Goal: Book appointment/travel/reservation

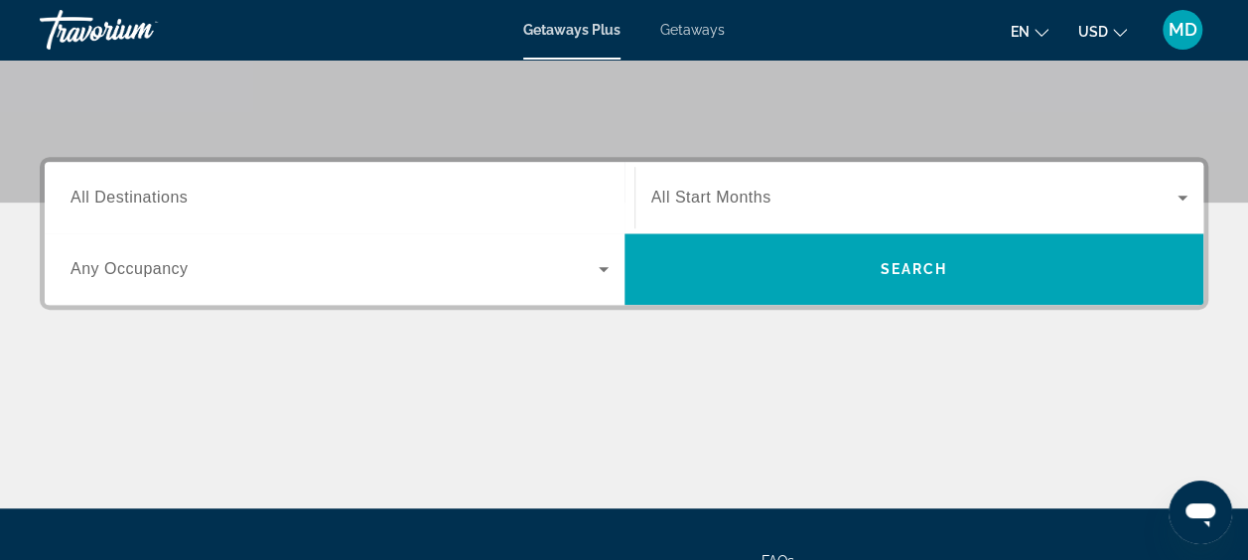
scroll to position [385, 0]
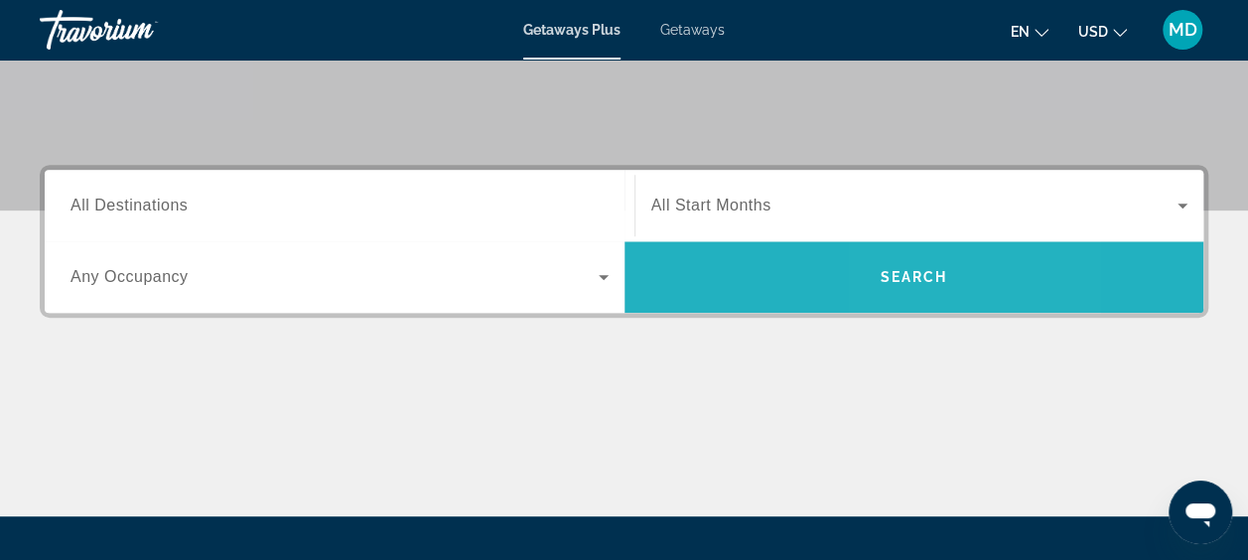
click at [901, 273] on span "Search" at bounding box center [914, 277] width 68 height 16
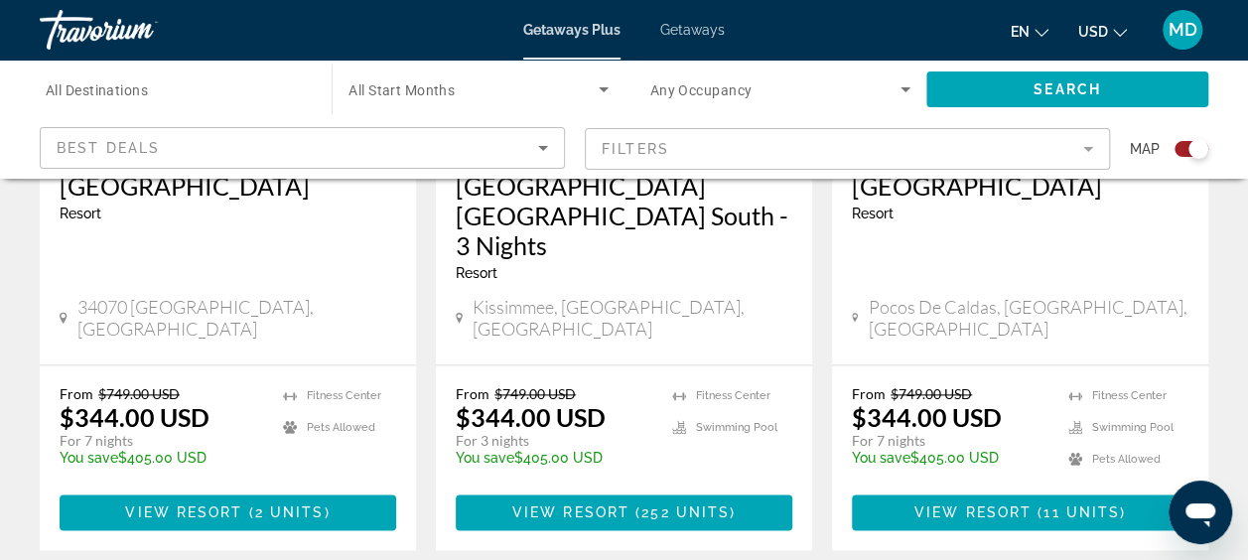
scroll to position [1092, 0]
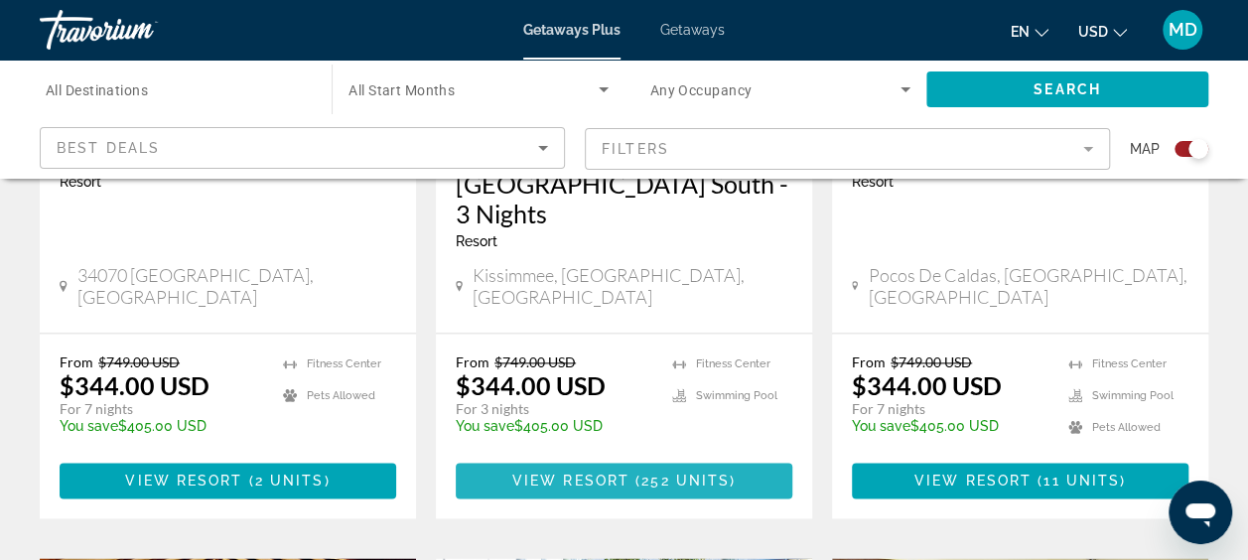
click at [606, 473] on span "View Resort" at bounding box center [570, 481] width 117 height 16
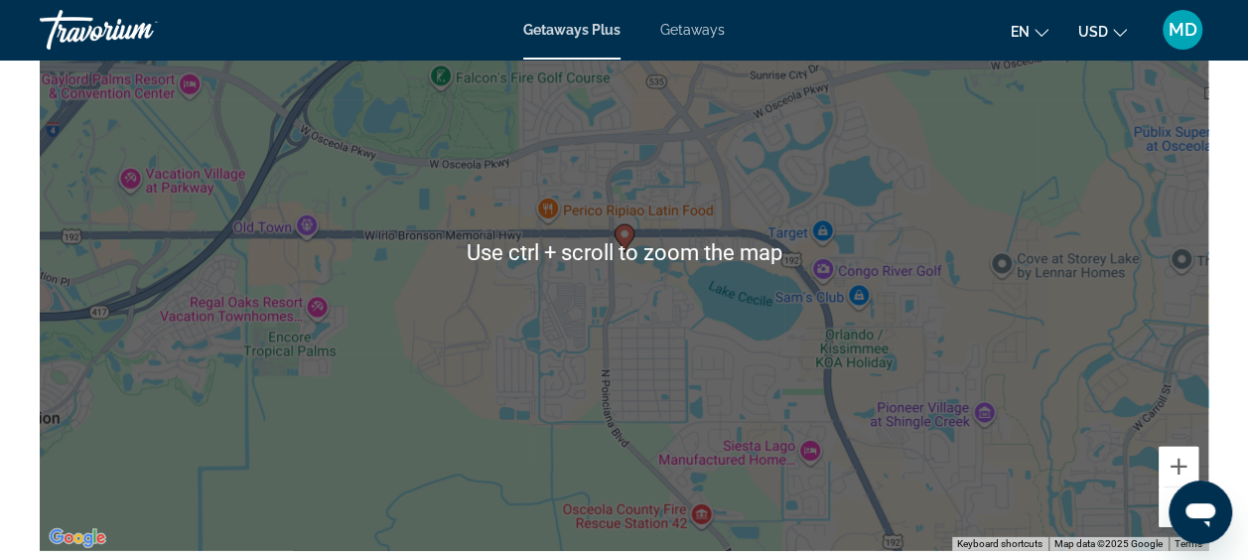
scroll to position [2681, 0]
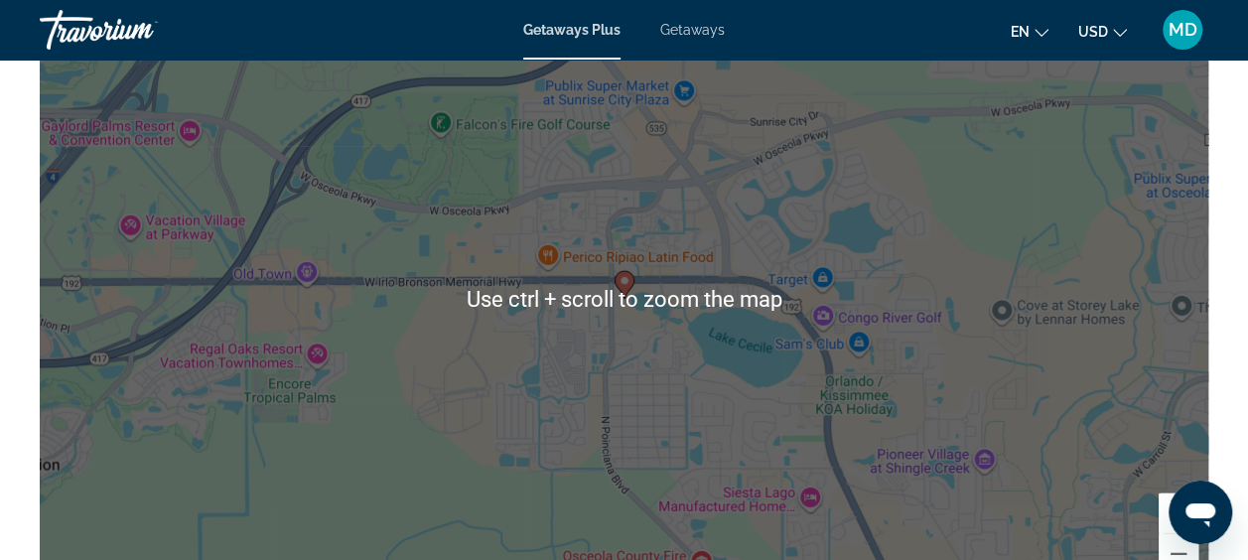
click at [975, 389] on div "To activate drag with keyboard, press Alt + Enter. Once in keyboard drag state,…" at bounding box center [624, 300] width 1169 height 596
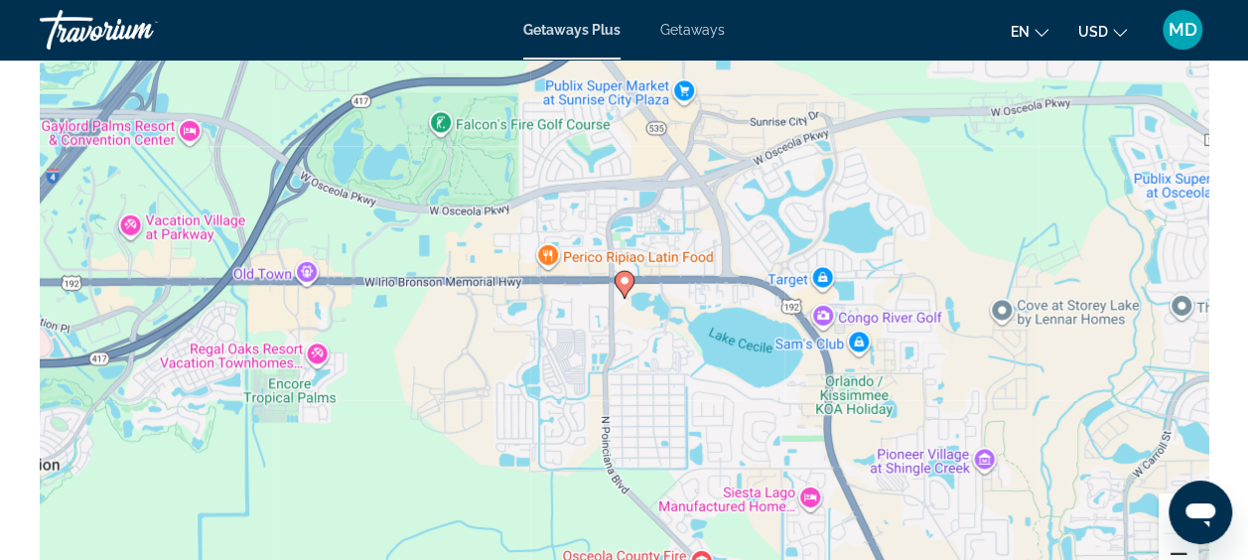
click at [1177, 551] on button "Zoom out" at bounding box center [1179, 554] width 40 height 40
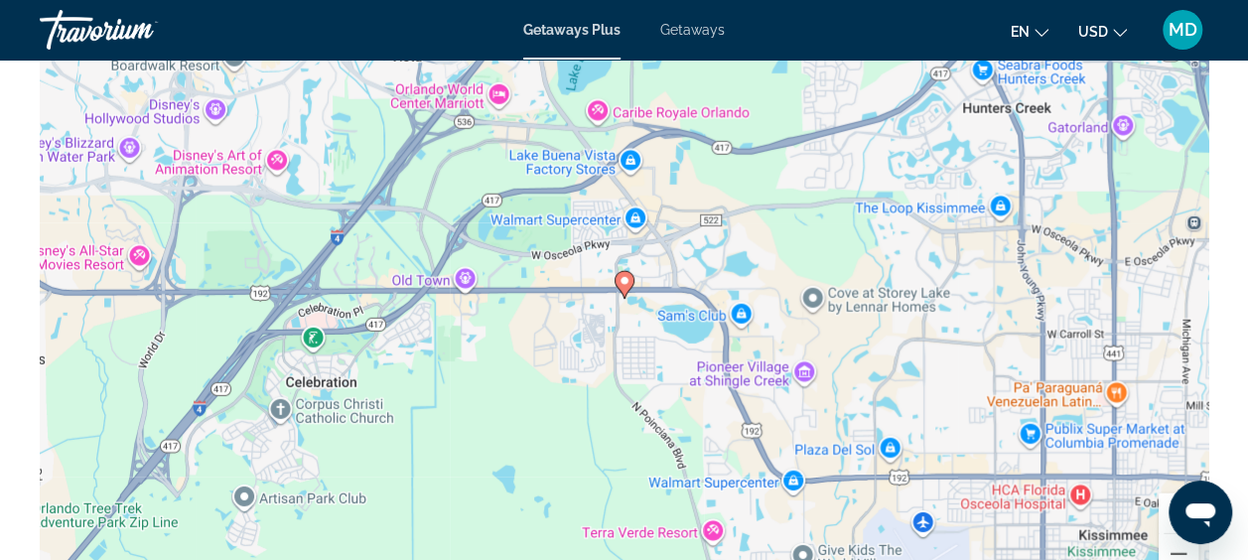
drag, startPoint x: 0, startPoint y: 27, endPoint x: 1140, endPoint y: 507, distance: 1237.0
click at [1140, 508] on div "To activate drag with keyboard, press Alt + Enter. Once in keyboard drag state,…" at bounding box center [624, 300] width 1169 height 596
drag, startPoint x: 1190, startPoint y: 496, endPoint x: 1222, endPoint y: 373, distance: 127.4
click at [1222, 481] on html at bounding box center [1201, 513] width 64 height 64
click at [1162, 504] on button "Zoom in" at bounding box center [1179, 513] width 40 height 40
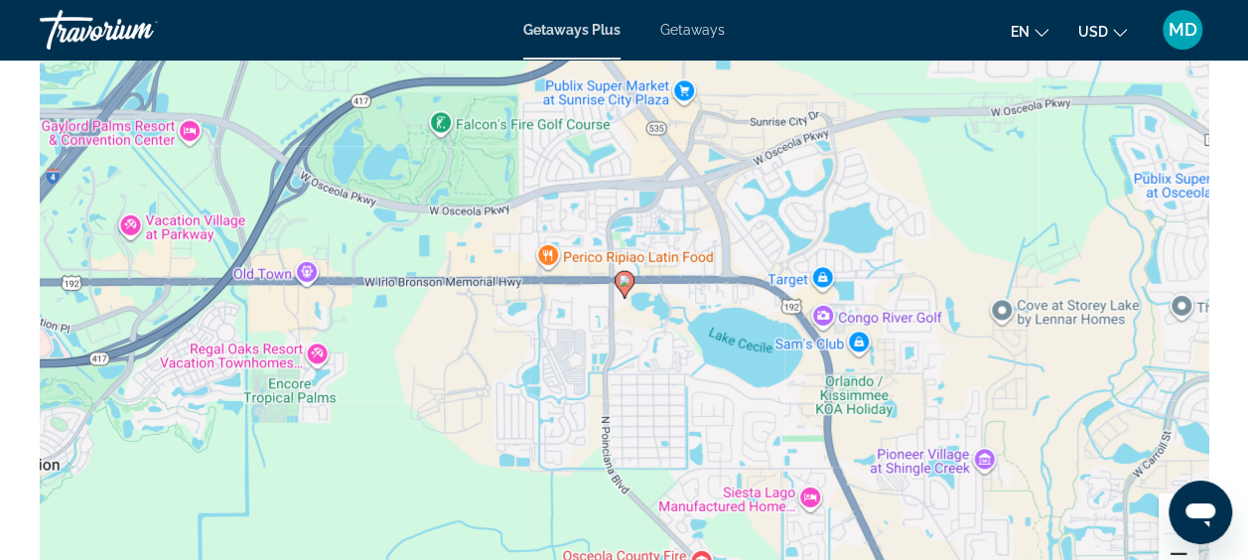
click at [1172, 548] on button "Zoom out" at bounding box center [1179, 554] width 40 height 40
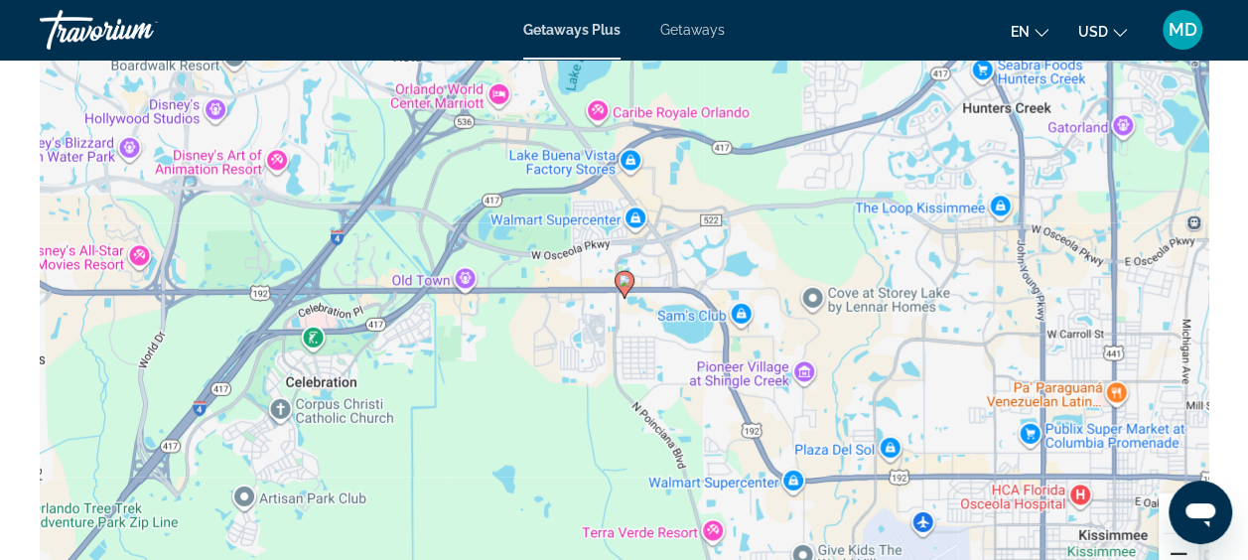
click at [1172, 548] on button "Zoom out" at bounding box center [1179, 554] width 40 height 40
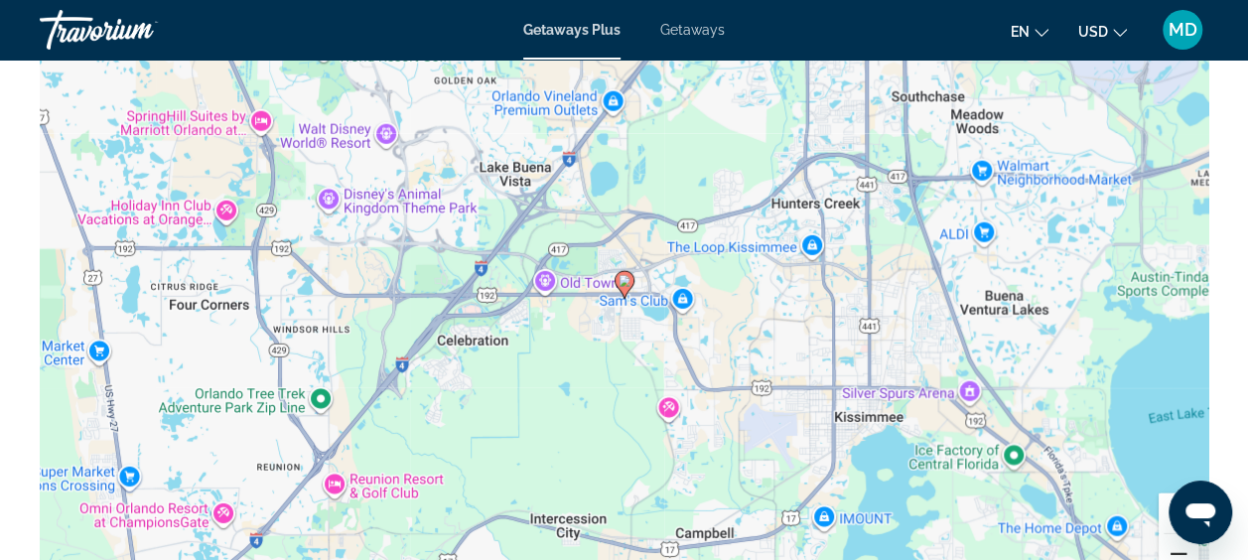
click at [1172, 548] on button "Zoom out" at bounding box center [1179, 554] width 40 height 40
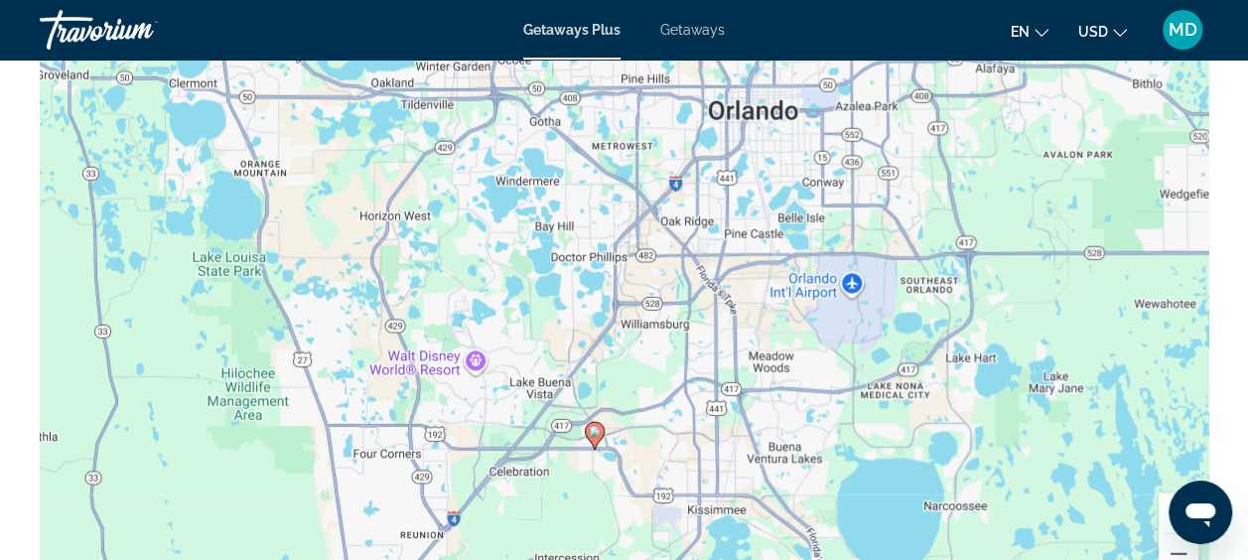
drag, startPoint x: 906, startPoint y: 357, endPoint x: 876, endPoint y: 510, distance: 155.8
click at [876, 510] on div "To activate drag with keyboard, press Alt + Enter. Once in keyboard drag state,…" at bounding box center [624, 300] width 1169 height 596
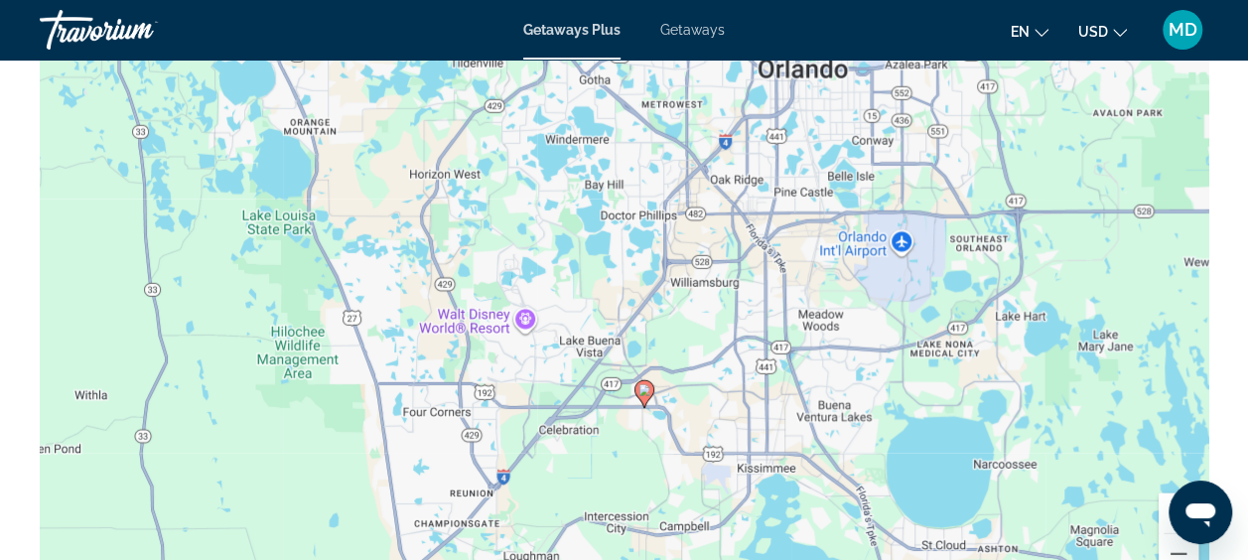
drag, startPoint x: 665, startPoint y: 382, endPoint x: 721, endPoint y: 334, distance: 73.9
click at [721, 334] on div "To activate drag with keyboard, press Alt + Enter. Once in keyboard drag state,…" at bounding box center [624, 300] width 1169 height 596
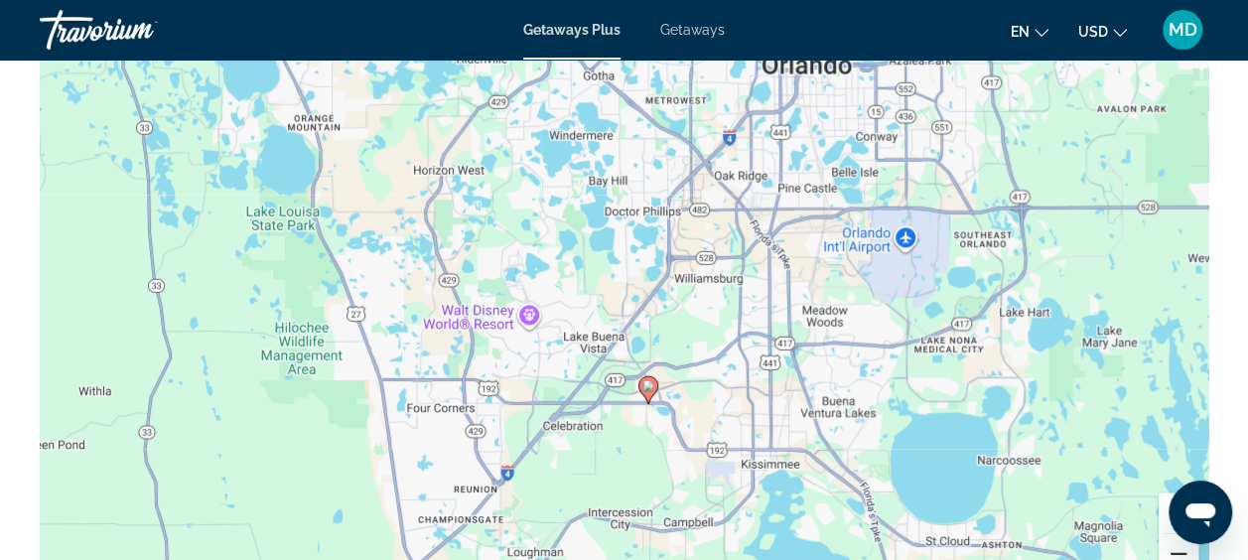
click at [1177, 554] on button "Zoom out" at bounding box center [1179, 554] width 40 height 40
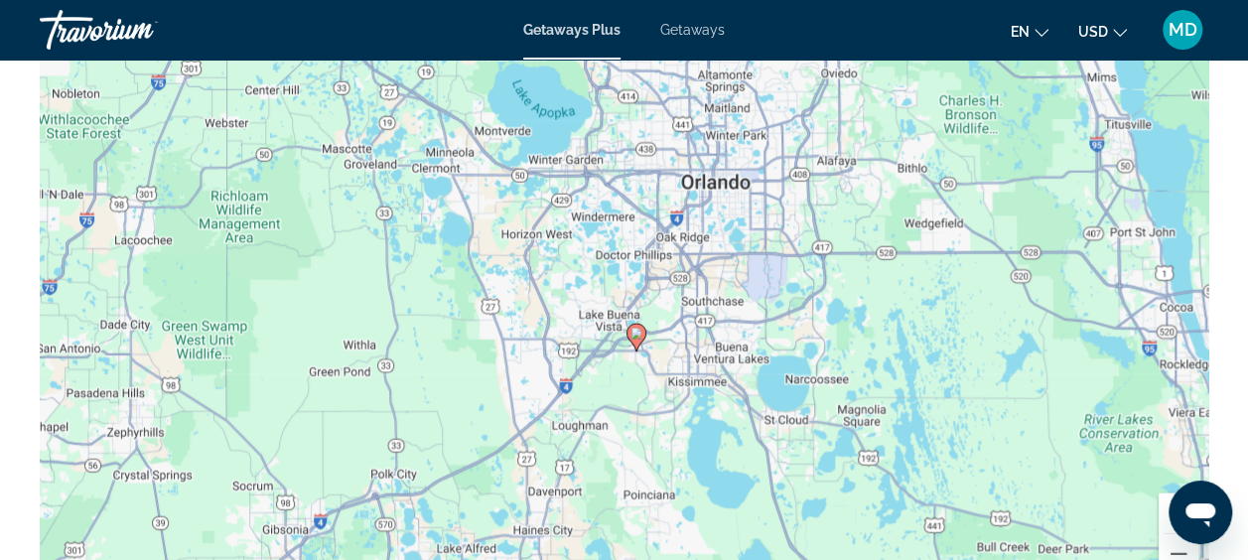
click at [1166, 502] on button "Zoom in" at bounding box center [1179, 513] width 40 height 40
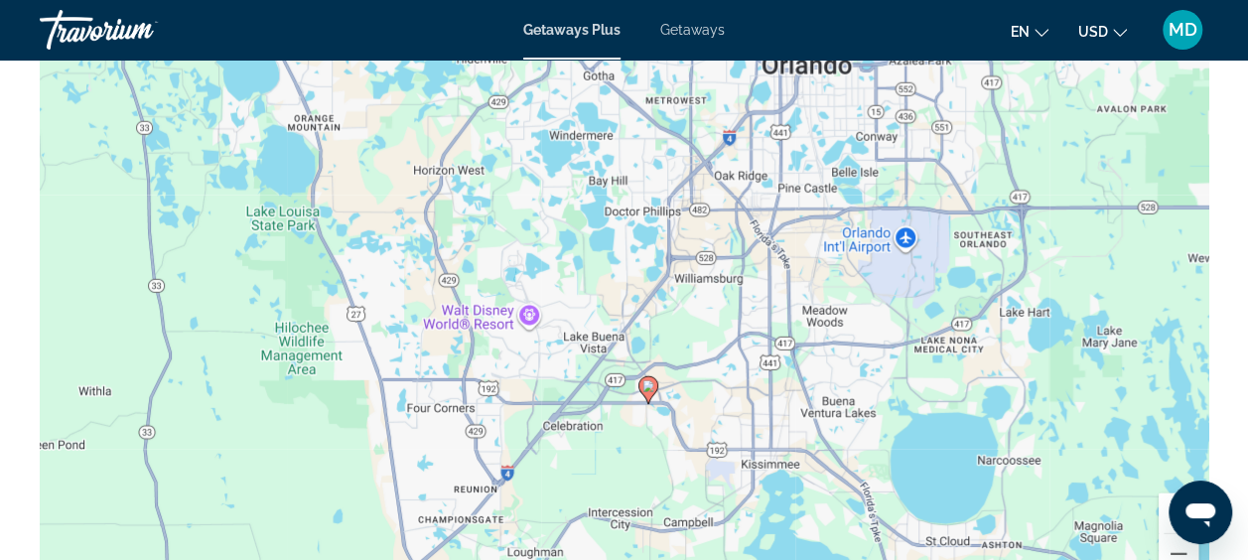
click at [1166, 502] on button "Zoom in" at bounding box center [1179, 513] width 40 height 40
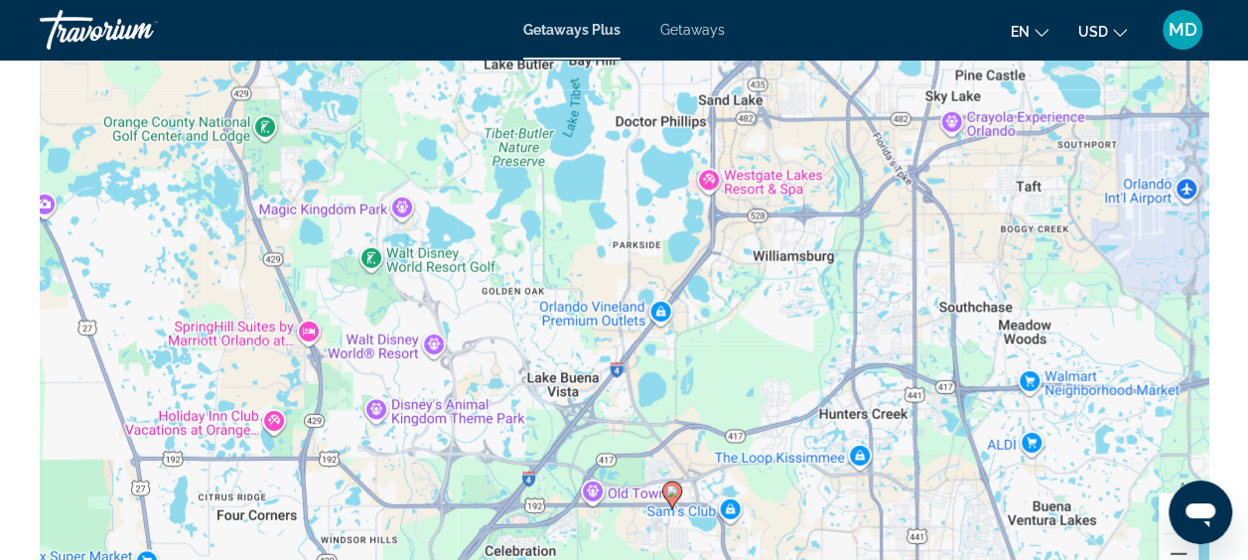
click at [1166, 502] on button "Zoom in" at bounding box center [1179, 513] width 40 height 40
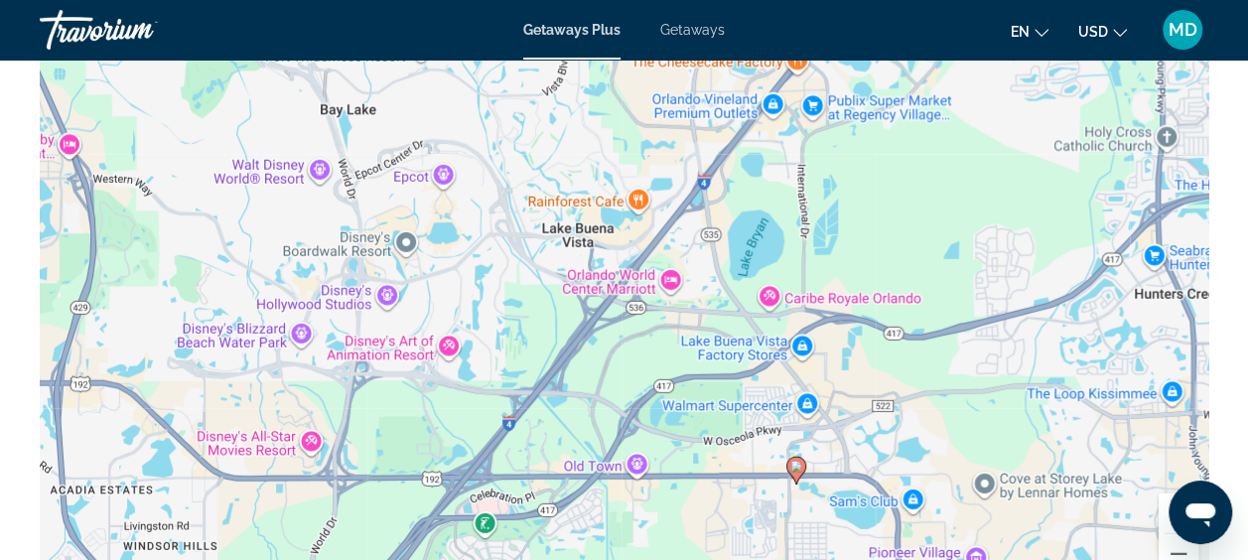
drag, startPoint x: 809, startPoint y: 441, endPoint x: 888, endPoint y: 203, distance: 250.9
click at [888, 203] on div "To activate drag with keyboard, press Alt + Enter. Once in keyboard drag state,…" at bounding box center [624, 300] width 1169 height 596
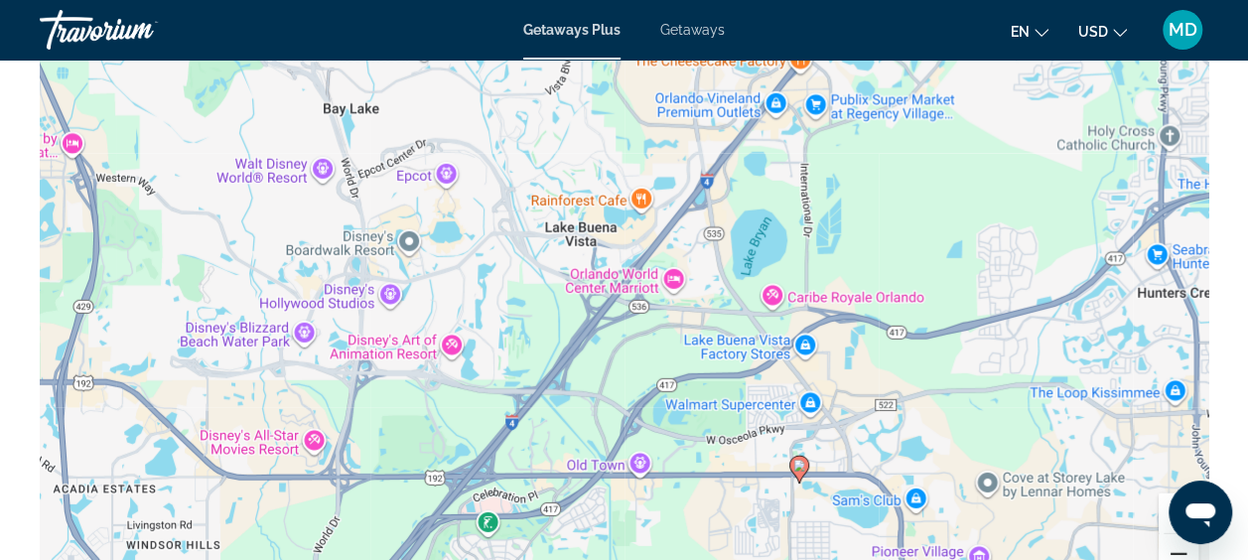
click at [1176, 550] on button "Zoom out" at bounding box center [1179, 554] width 40 height 40
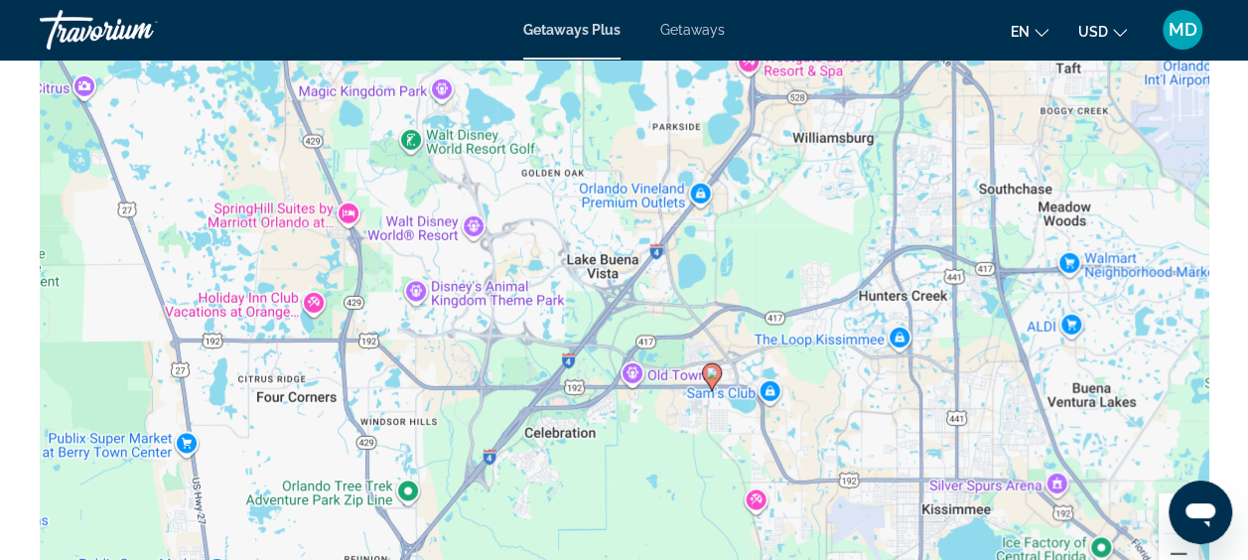
click at [1166, 500] on button "Zoom in" at bounding box center [1179, 513] width 40 height 40
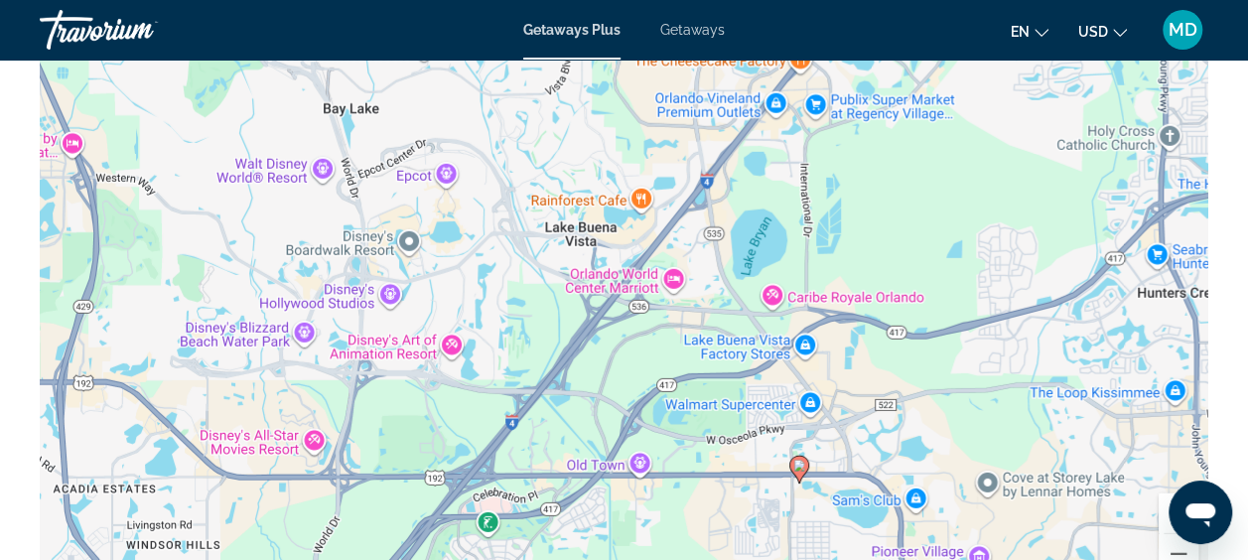
click at [1166, 500] on button "Zoom in" at bounding box center [1179, 513] width 40 height 40
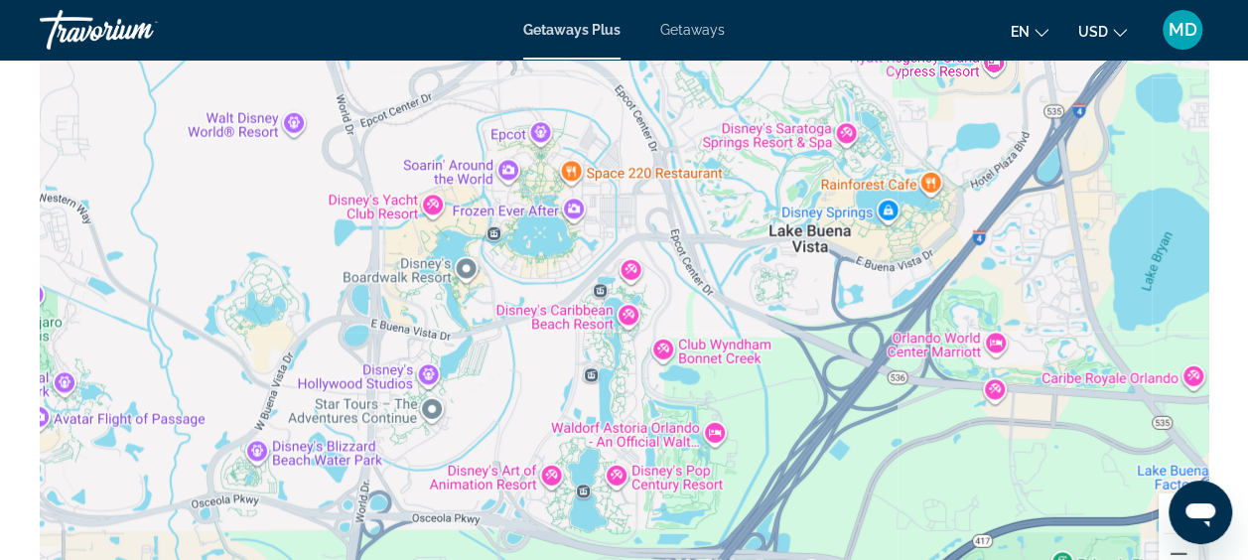
drag, startPoint x: 469, startPoint y: 342, endPoint x: 733, endPoint y: 395, distance: 269.5
click at [733, 395] on div "To activate drag with keyboard, press Alt + Enter. Once in keyboard drag state,…" at bounding box center [624, 300] width 1169 height 596
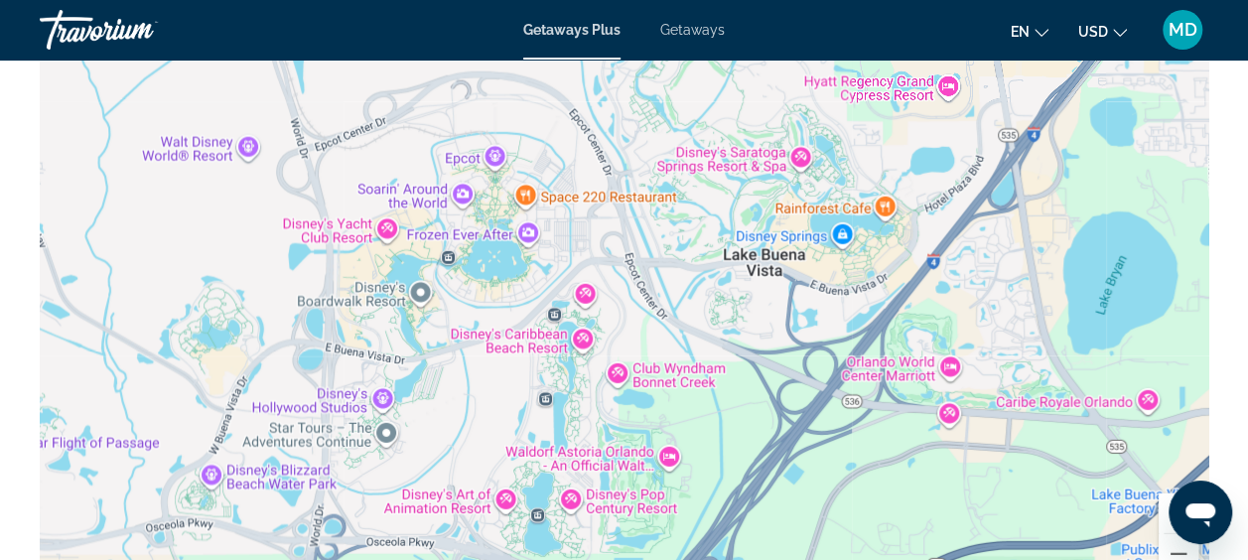
drag, startPoint x: 630, startPoint y: 300, endPoint x: 550, endPoint y: 306, distance: 79.7
click at [550, 306] on div "To activate drag with keyboard, press Alt + Enter. Once in keyboard drag state,…" at bounding box center [624, 300] width 1169 height 596
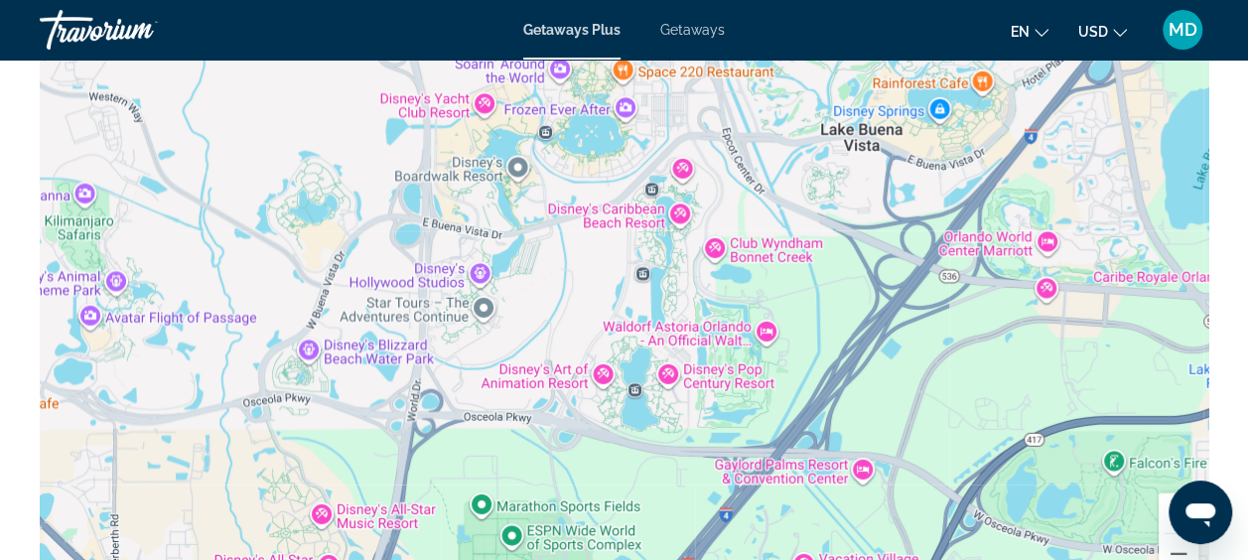
drag, startPoint x: 483, startPoint y: 395, endPoint x: 582, endPoint y: 268, distance: 161.3
click at [582, 268] on div "To activate drag with keyboard, press Alt + Enter. Once in keyboard drag state,…" at bounding box center [624, 300] width 1169 height 596
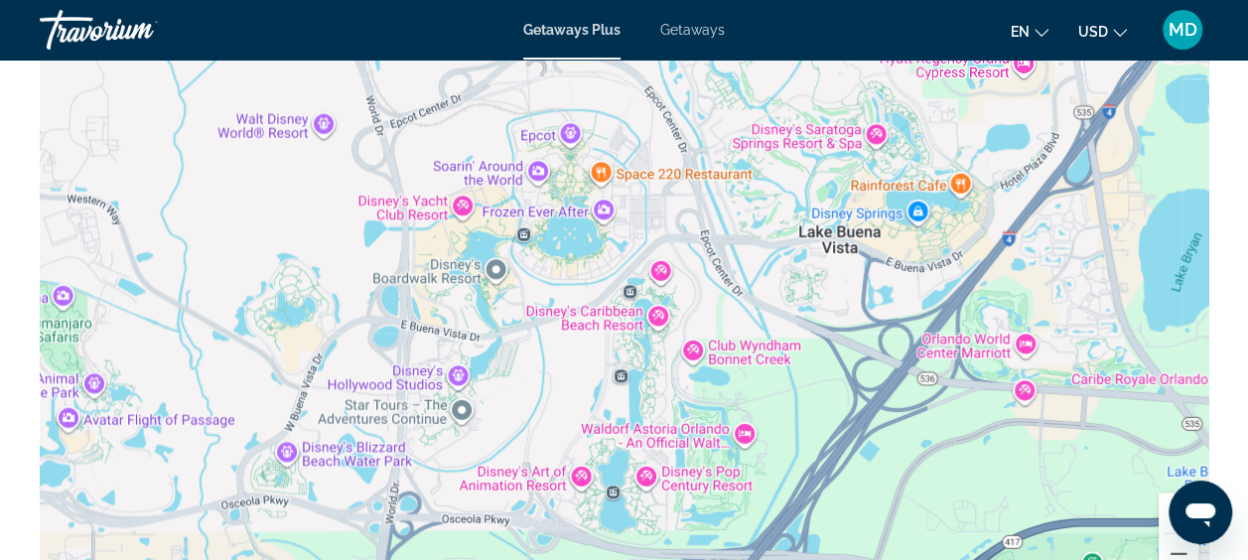
drag, startPoint x: 598, startPoint y: 300, endPoint x: 575, endPoint y: 405, distance: 107.7
click at [575, 405] on div "To activate drag with keyboard, press Alt + Enter. Once in keyboard drag state,…" at bounding box center [624, 300] width 1169 height 596
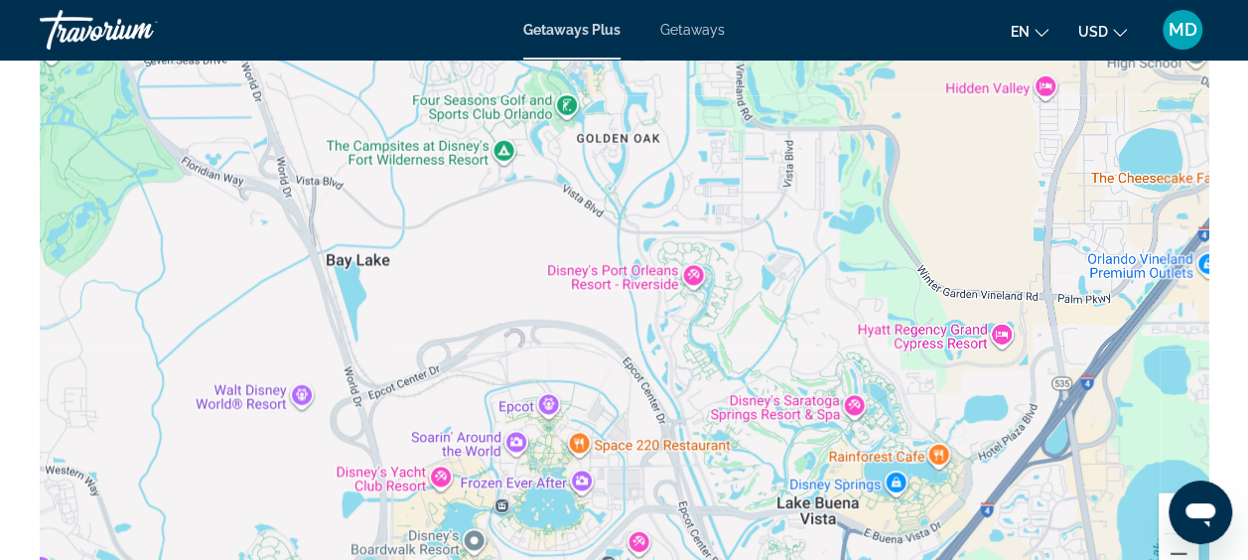
drag, startPoint x: 577, startPoint y: 338, endPoint x: 596, endPoint y: 502, distance: 165.9
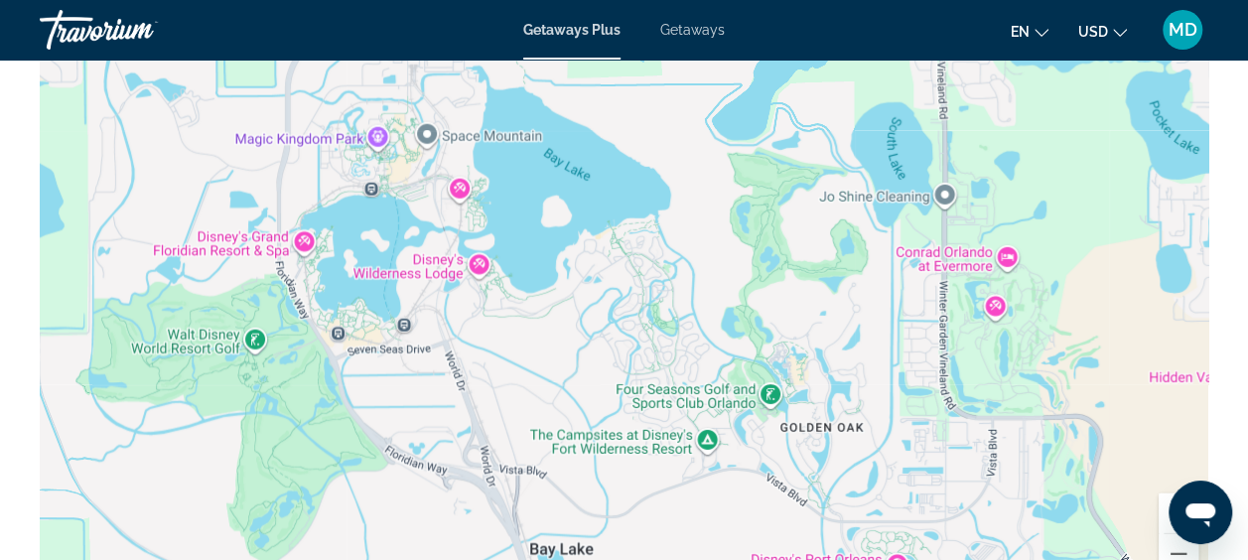
drag, startPoint x: 562, startPoint y: 292, endPoint x: 765, endPoint y: 587, distance: 357.8
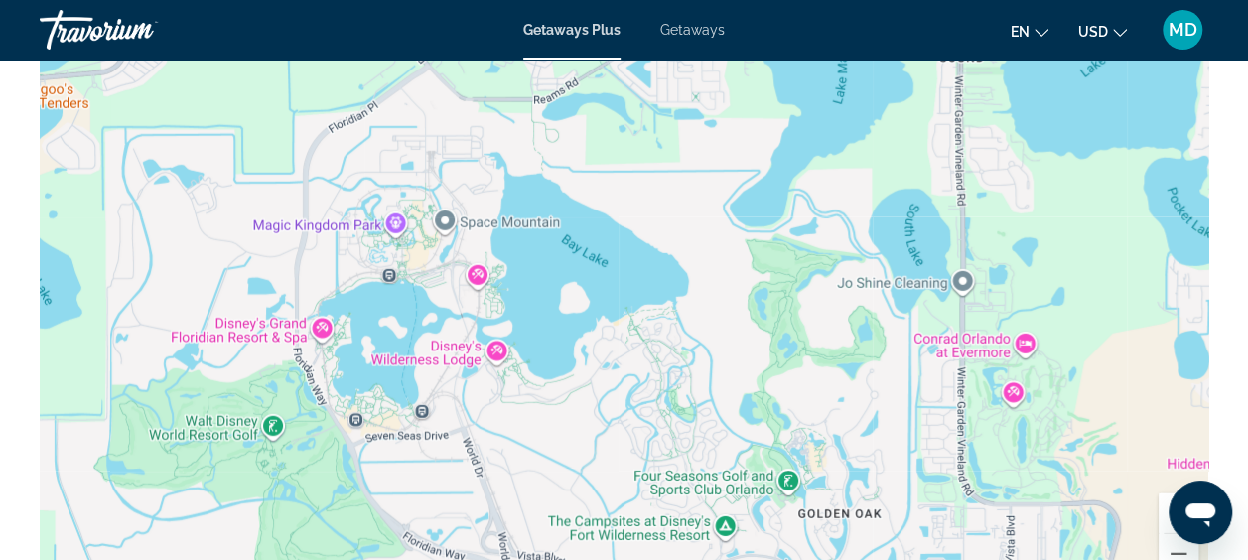
drag, startPoint x: 560, startPoint y: 341, endPoint x: 578, endPoint y: 429, distance: 90.2
click at [578, 429] on div "Main content" at bounding box center [624, 300] width 1169 height 596
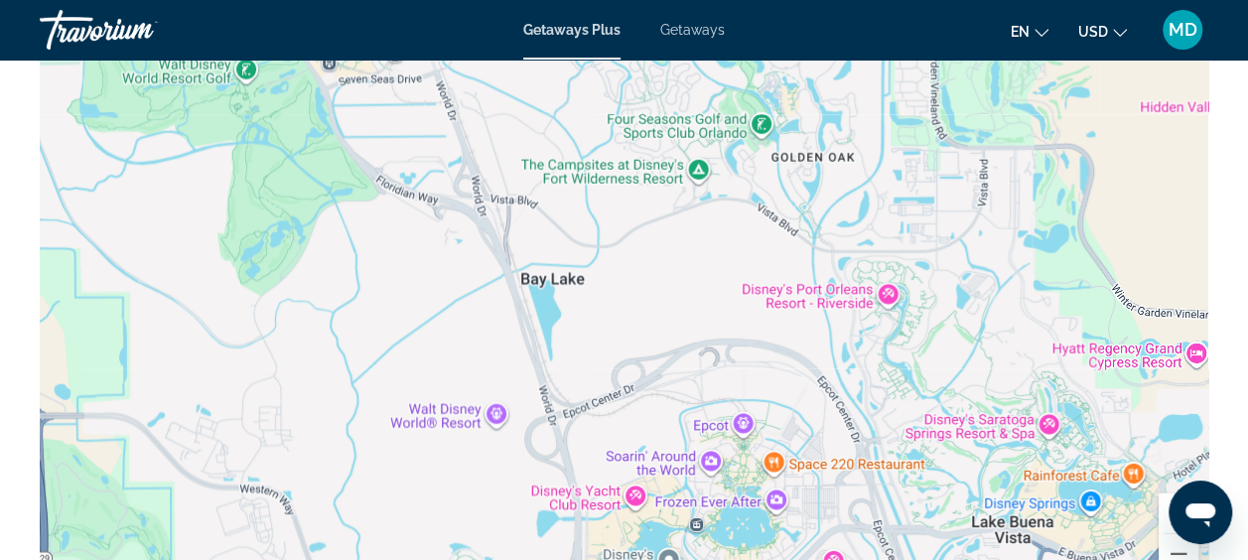
drag, startPoint x: 620, startPoint y: 467, endPoint x: 593, endPoint y: 107, distance: 360.4
click at [593, 107] on div "Main content" at bounding box center [624, 300] width 1169 height 596
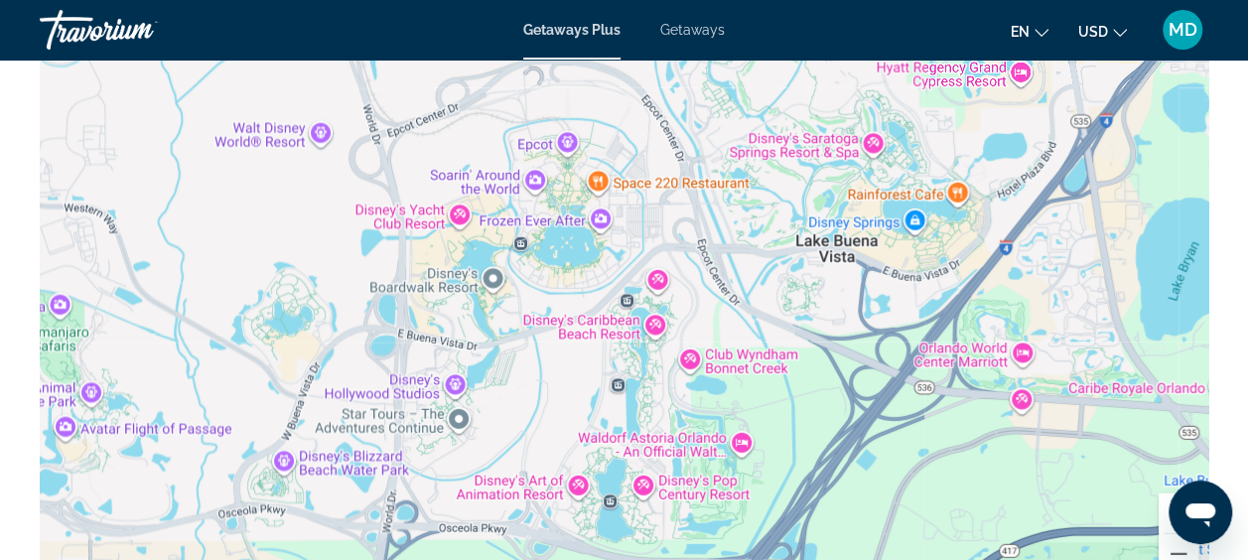
drag, startPoint x: 779, startPoint y: 439, endPoint x: 600, endPoint y: 156, distance: 335.2
click at [600, 156] on div "Main content" at bounding box center [624, 300] width 1169 height 596
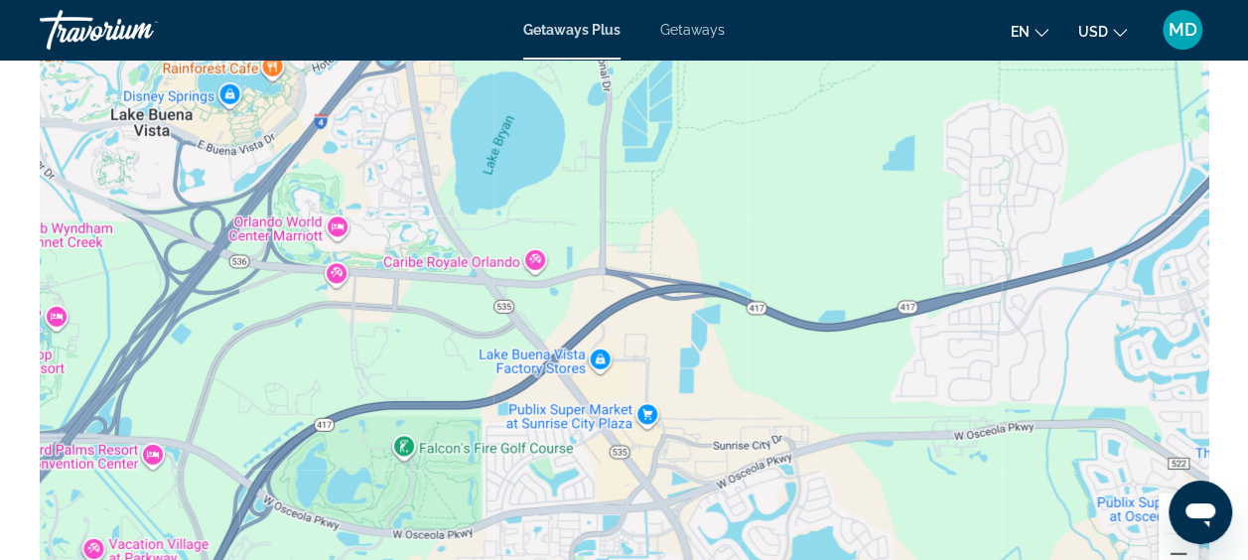
drag, startPoint x: 956, startPoint y: 348, endPoint x: 304, endPoint y: 168, distance: 676.6
click at [304, 168] on div "To activate drag with keyboard, press Alt + Enter. Once in keyboard drag state,…" at bounding box center [624, 300] width 1169 height 596
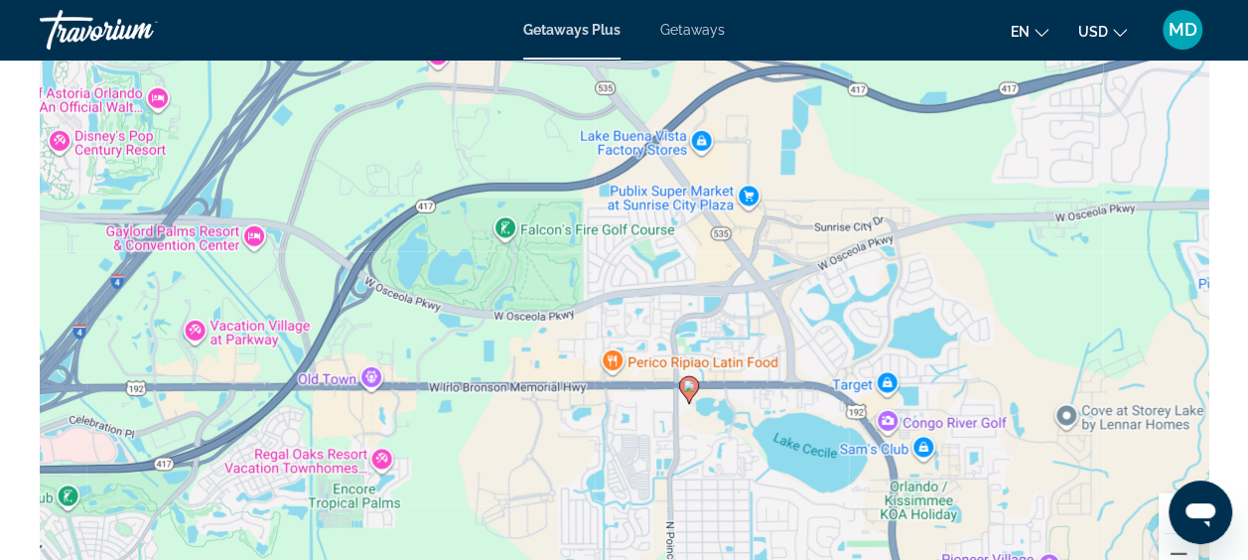
drag, startPoint x: 406, startPoint y: 461, endPoint x: 475, endPoint y: 300, distance: 174.8
click at [475, 300] on div "To activate drag with keyboard, press Alt + Enter. Once in keyboard drag state,…" at bounding box center [624, 300] width 1169 height 596
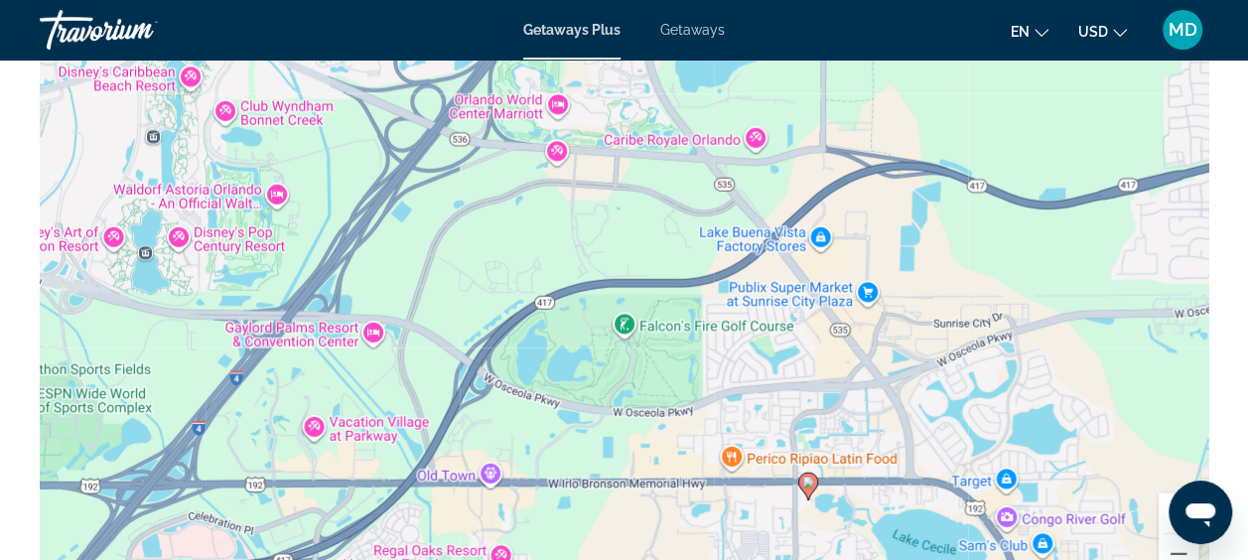
drag, startPoint x: 445, startPoint y: 305, endPoint x: 673, endPoint y: 500, distance: 300.7
click at [691, 521] on div "To activate drag with keyboard, press Alt + Enter. Once in keyboard drag state,…" at bounding box center [624, 300] width 1169 height 596
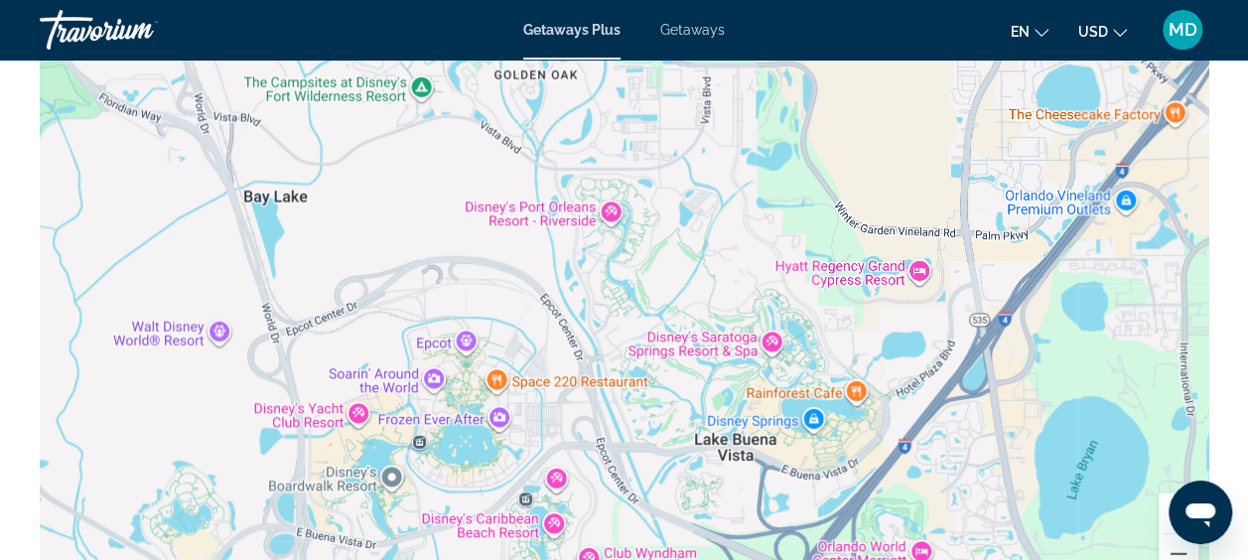
drag, startPoint x: 488, startPoint y: 297, endPoint x: 606, endPoint y: 504, distance: 238.8
click at [606, 504] on div "To activate drag with keyboard, press Alt + Enter. Once in keyboard drag state,…" at bounding box center [624, 300] width 1169 height 596
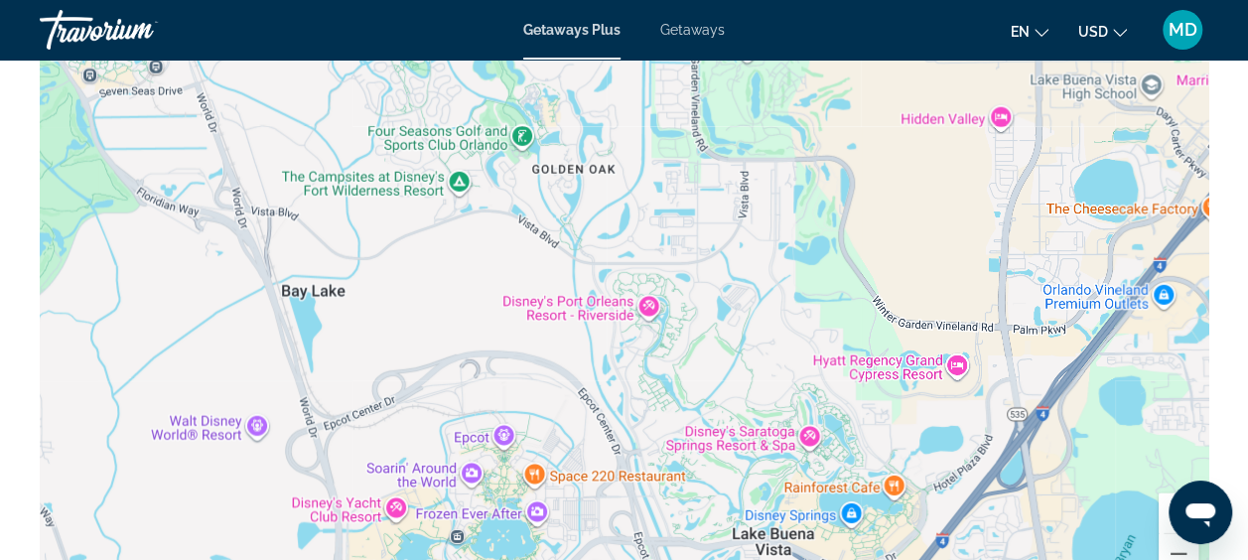
drag, startPoint x: 469, startPoint y: 300, endPoint x: 592, endPoint y: 449, distance: 193.2
click at [592, 449] on div "Main content" at bounding box center [624, 300] width 1169 height 596
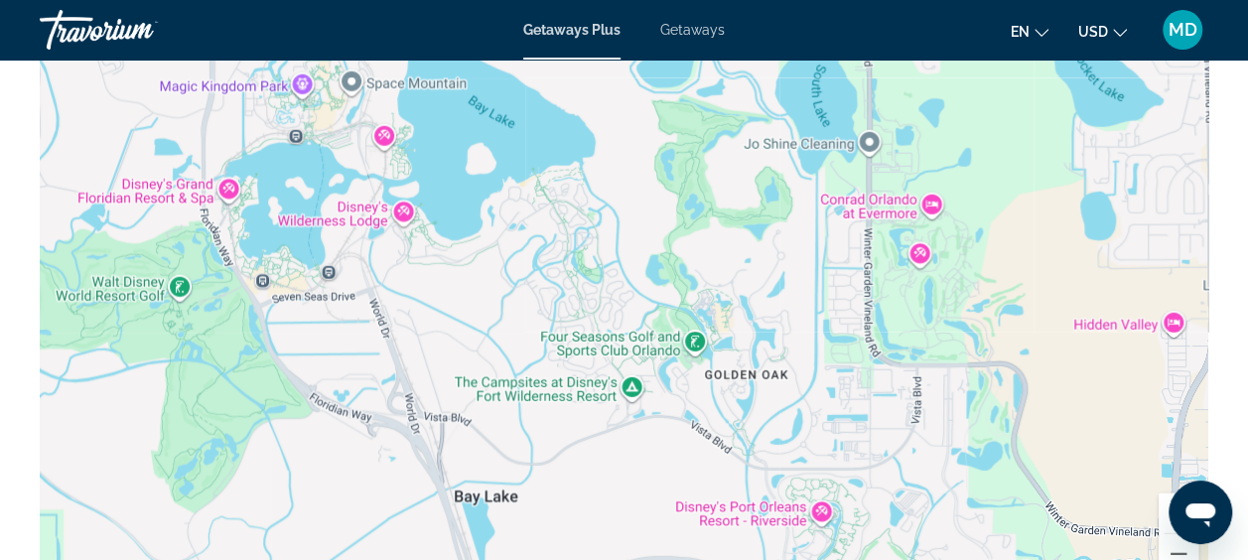
drag, startPoint x: 489, startPoint y: 314, endPoint x: 534, endPoint y: 380, distance: 80.7
click at [534, 379] on div "Main content" at bounding box center [624, 300] width 1169 height 596
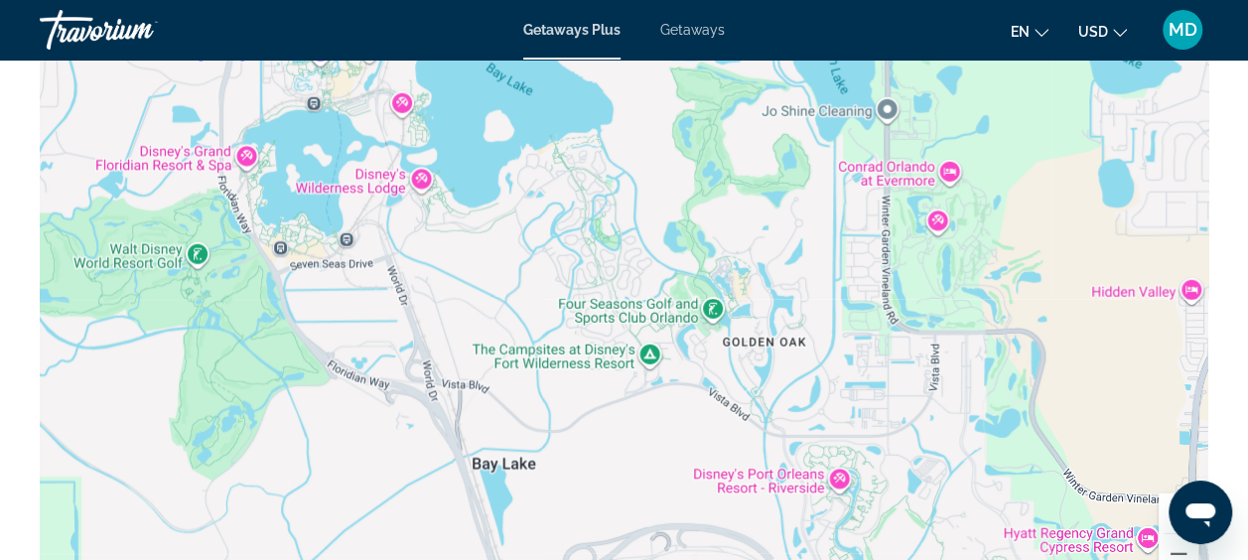
drag, startPoint x: 612, startPoint y: 380, endPoint x: 557, endPoint y: 217, distance: 171.8
click at [557, 219] on div "Main content" at bounding box center [624, 300] width 1169 height 596
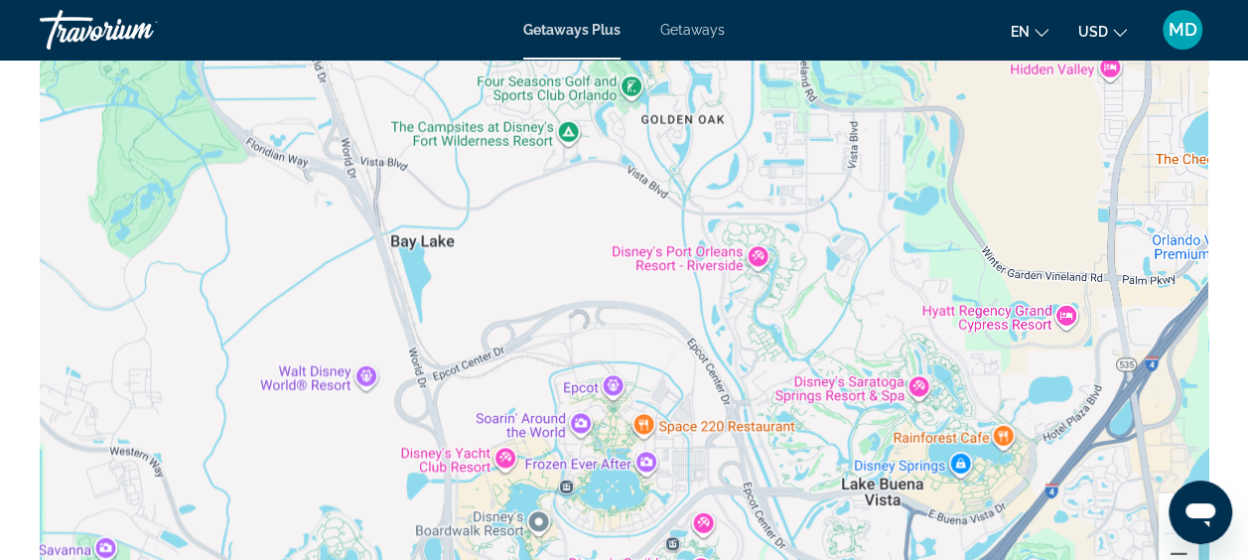
drag, startPoint x: 576, startPoint y: 352, endPoint x: 544, endPoint y: 225, distance: 131.0
click at [544, 230] on div "Main content" at bounding box center [624, 300] width 1169 height 596
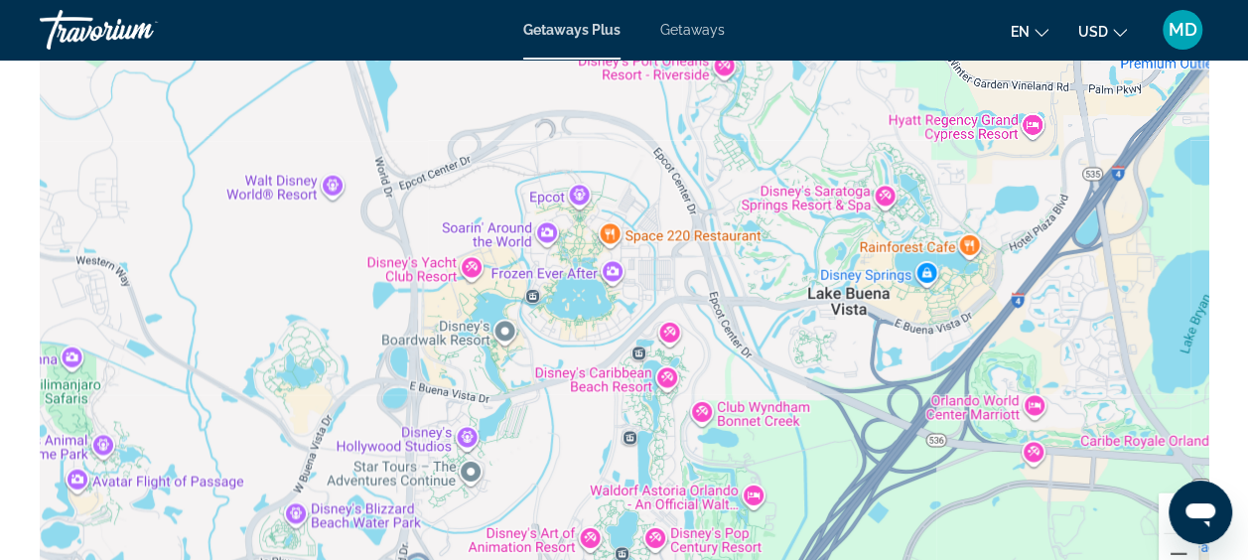
drag, startPoint x: 536, startPoint y: 317, endPoint x: 546, endPoint y: 214, distance: 102.8
click at [546, 214] on div "Main content" at bounding box center [624, 300] width 1169 height 596
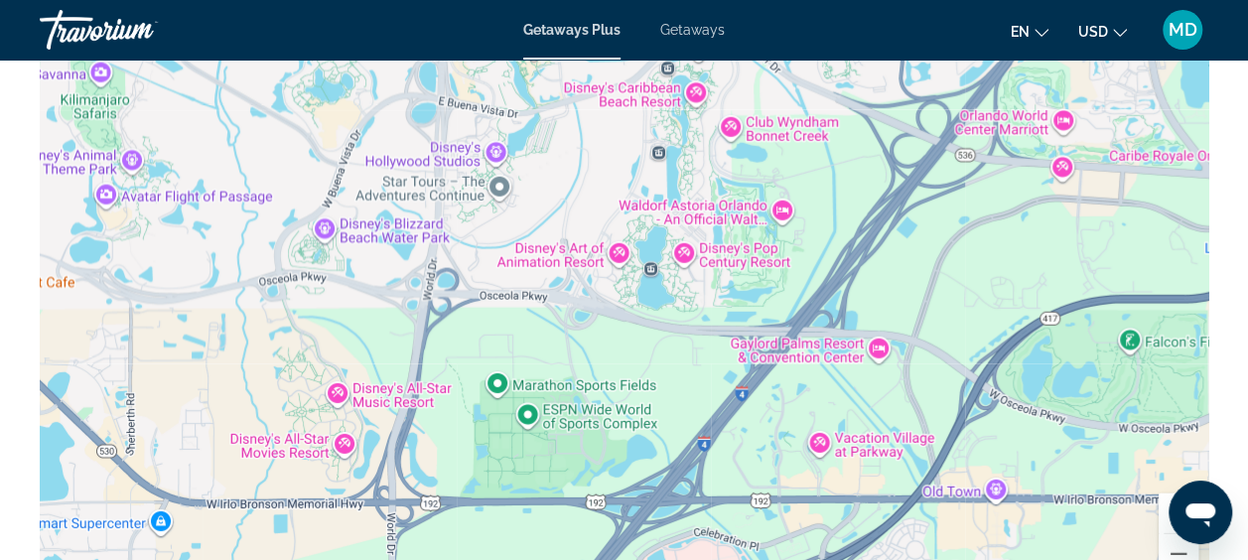
drag, startPoint x: 566, startPoint y: 347, endPoint x: 571, endPoint y: 191, distance: 156.0
click at [582, 204] on div "To activate drag with keyboard, press Alt + Enter. Once in keyboard drag state,…" at bounding box center [624, 300] width 1169 height 596
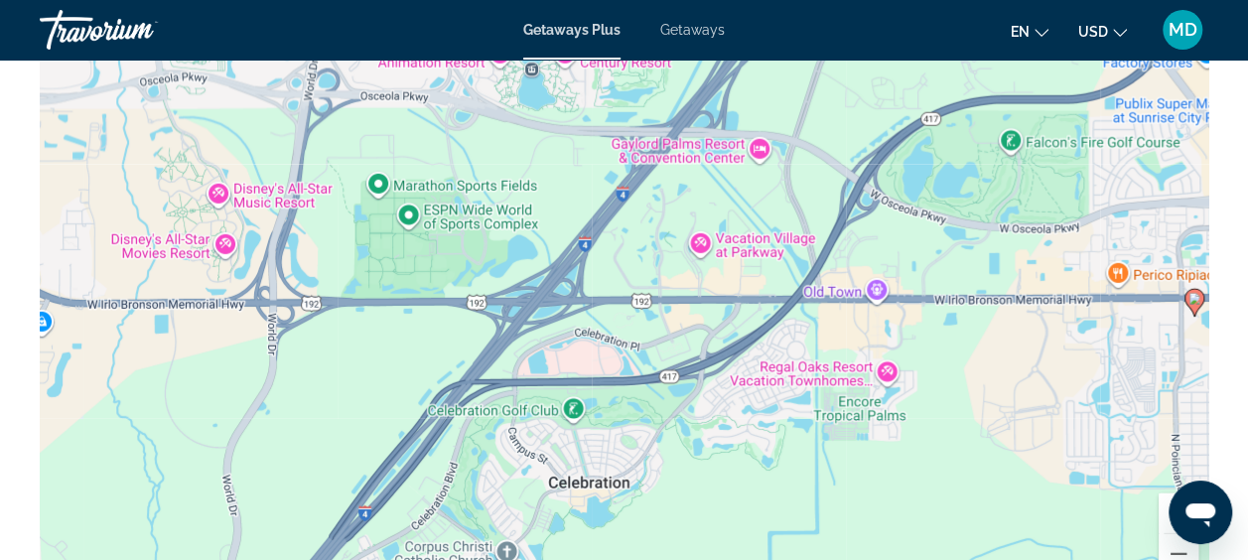
drag, startPoint x: 838, startPoint y: 296, endPoint x: 408, endPoint y: 272, distance: 430.6
click at [414, 274] on div "To activate drag with keyboard, press Alt + Enter. Once in keyboard drag state,…" at bounding box center [624, 300] width 1169 height 596
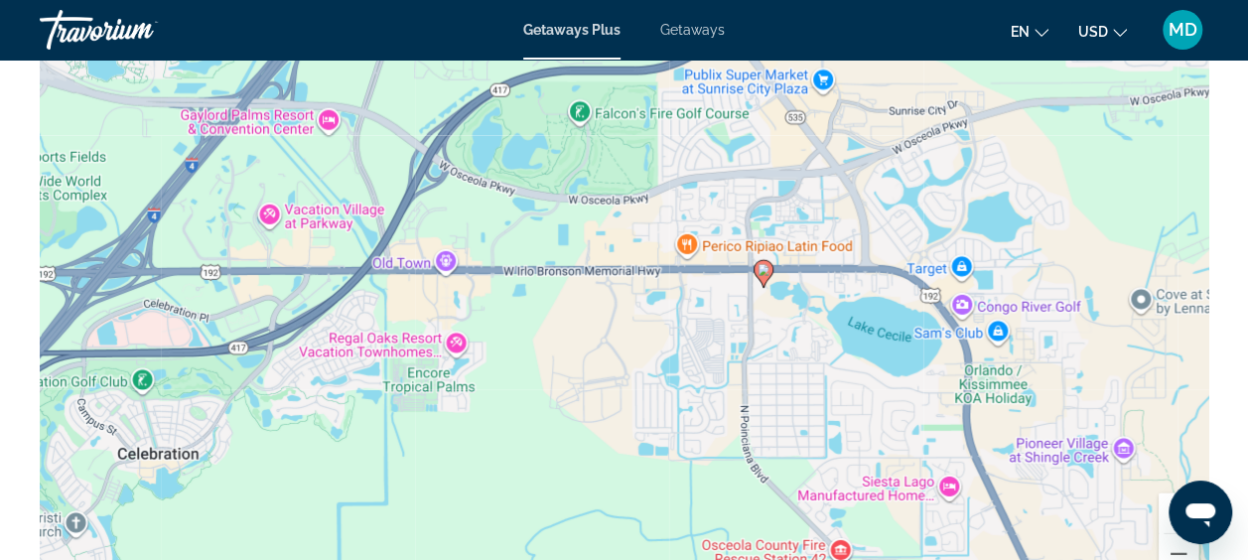
drag, startPoint x: 347, startPoint y: 270, endPoint x: 899, endPoint y: 309, distance: 553.4
click at [886, 309] on div "To activate drag with keyboard, press Alt + Enter. Once in keyboard drag state,…" at bounding box center [624, 300] width 1169 height 596
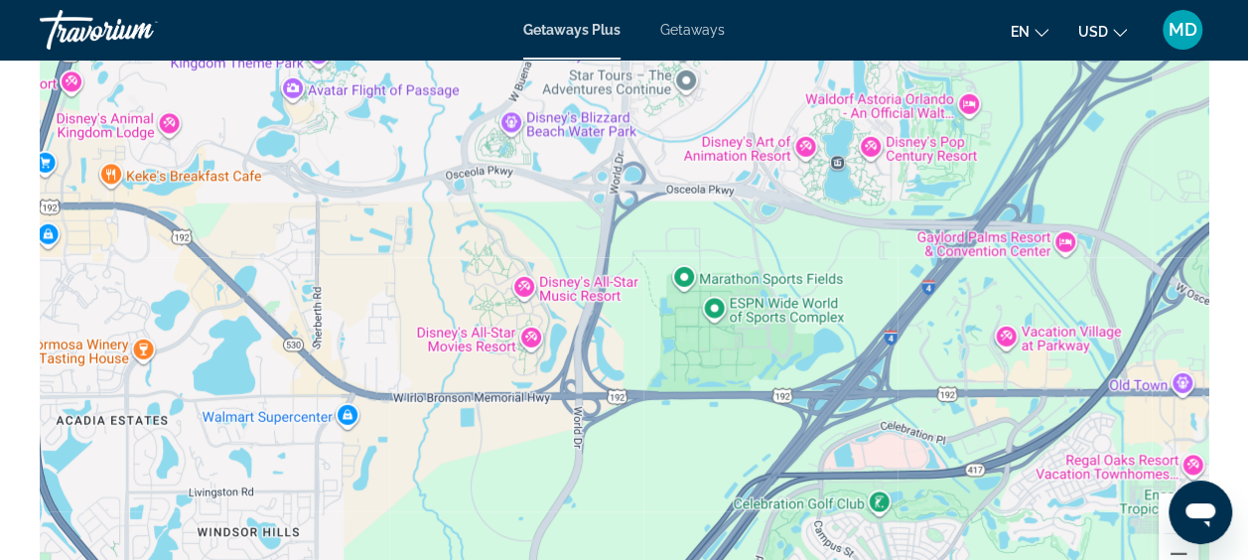
drag, startPoint x: 602, startPoint y: 285, endPoint x: 596, endPoint y: 391, distance: 106.4
click at [596, 391] on div "To activate drag with keyboard, press Alt + Enter. Once in keyboard drag state,…" at bounding box center [624, 300] width 1169 height 596
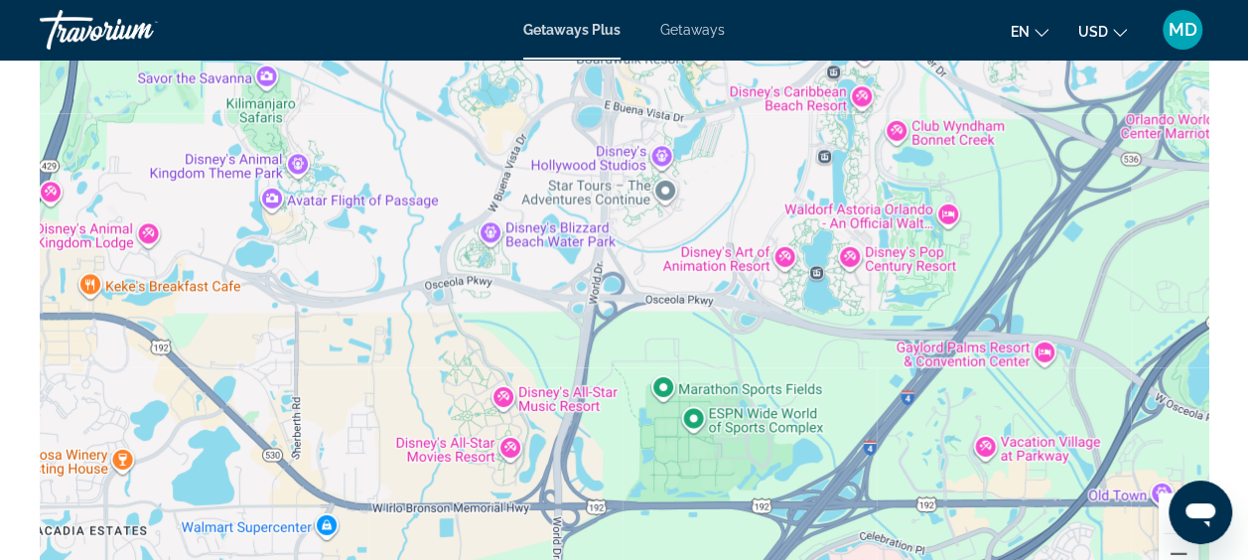
drag, startPoint x: 635, startPoint y: 250, endPoint x: 608, endPoint y: 427, distance: 178.9
click at [609, 425] on div "To activate drag with keyboard, press Alt + Enter. Once in keyboard drag state,…" at bounding box center [624, 300] width 1169 height 596
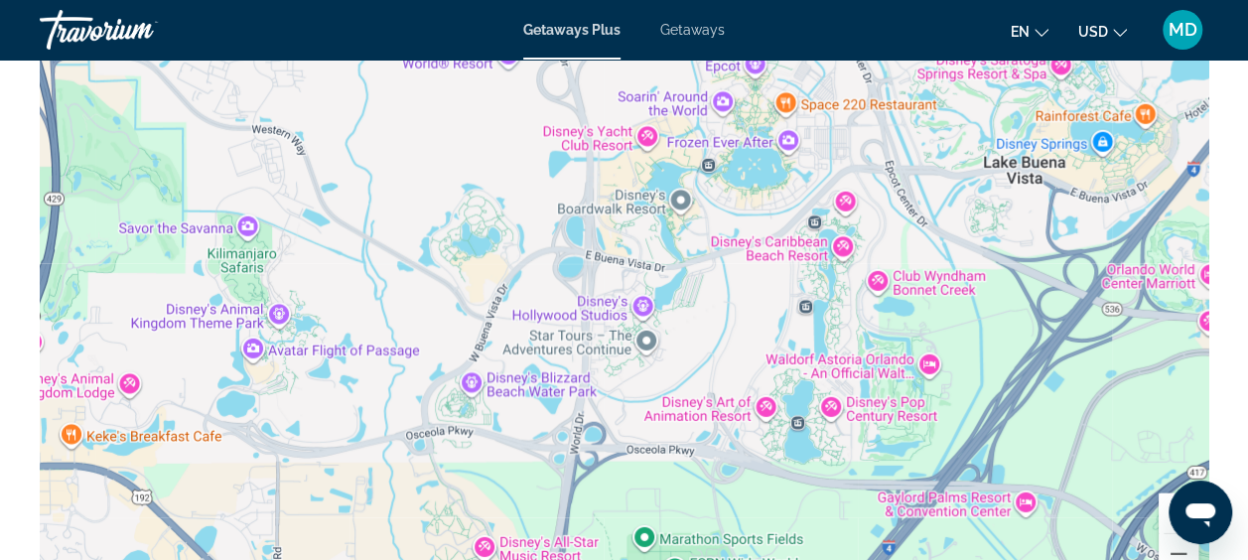
drag, startPoint x: 616, startPoint y: 271, endPoint x: 606, endPoint y: 414, distance: 143.3
click at [606, 414] on div "To activate drag with keyboard, press Alt + Enter. Once in keyboard drag state,…" at bounding box center [624, 300] width 1169 height 596
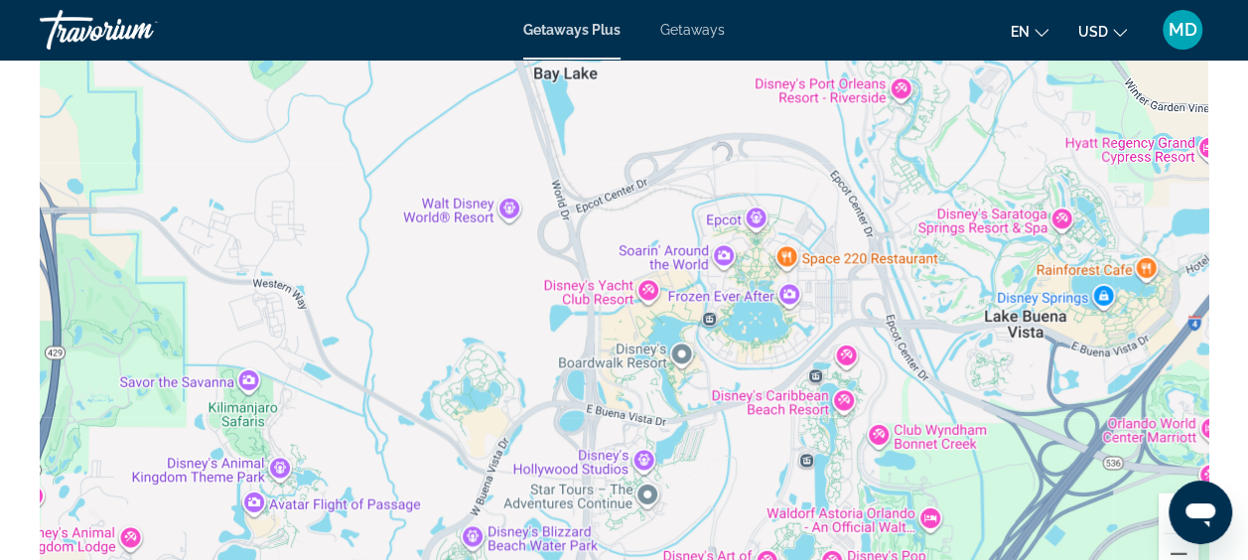
drag, startPoint x: 608, startPoint y: 268, endPoint x: 624, endPoint y: 389, distance: 122.2
click at [624, 389] on div "Main content" at bounding box center [624, 300] width 1169 height 596
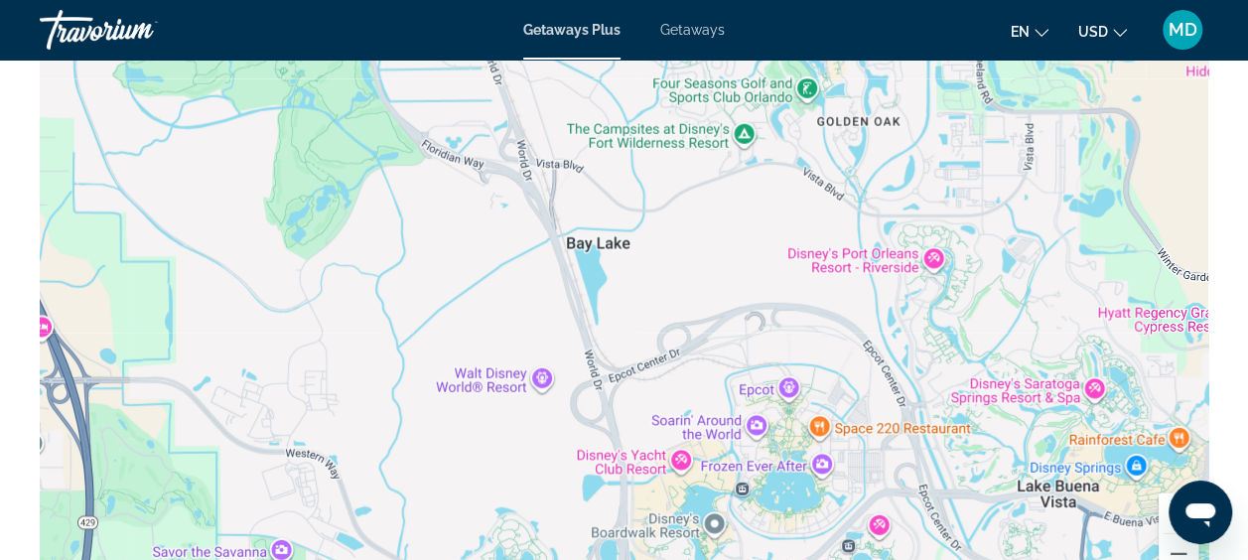
drag, startPoint x: 585, startPoint y: 259, endPoint x: 618, endPoint y: 345, distance: 91.5
click at [618, 345] on div "Main content" at bounding box center [624, 300] width 1169 height 596
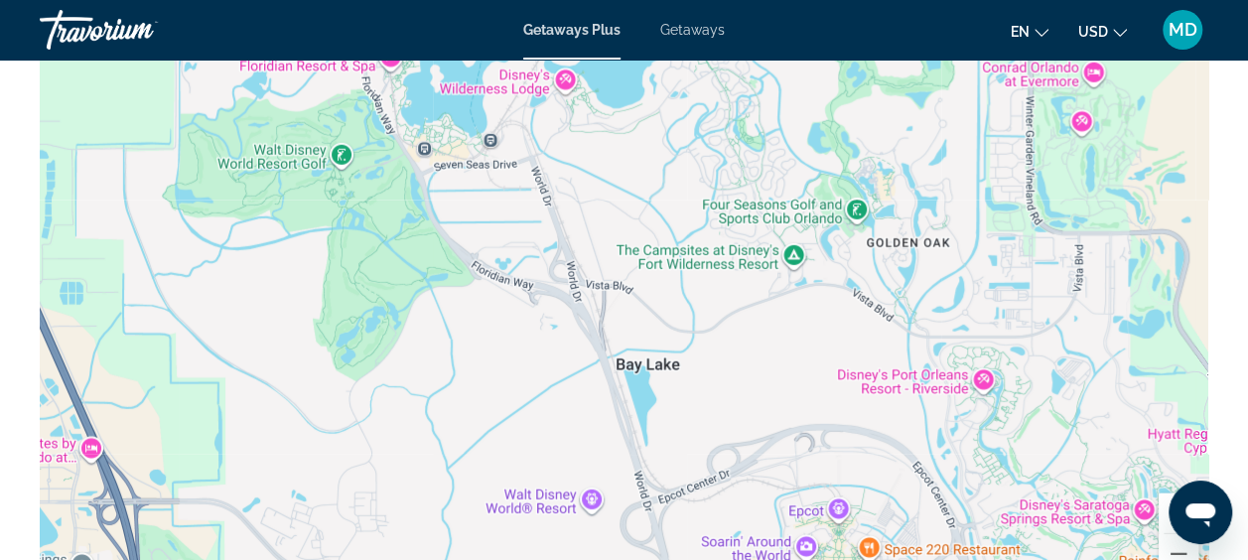
drag, startPoint x: 584, startPoint y: 252, endPoint x: 616, endPoint y: 314, distance: 69.3
click at [616, 314] on div "Main content" at bounding box center [624, 300] width 1169 height 596
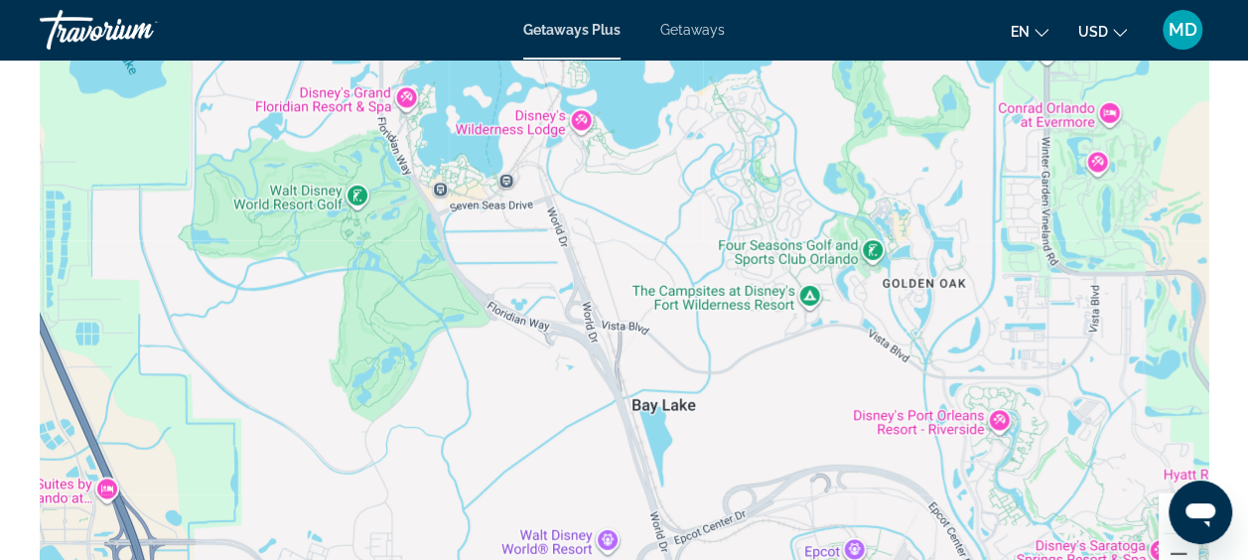
drag, startPoint x: 590, startPoint y: 218, endPoint x: 615, endPoint y: 296, distance: 81.3
click at [615, 296] on div "Main content" at bounding box center [624, 300] width 1169 height 596
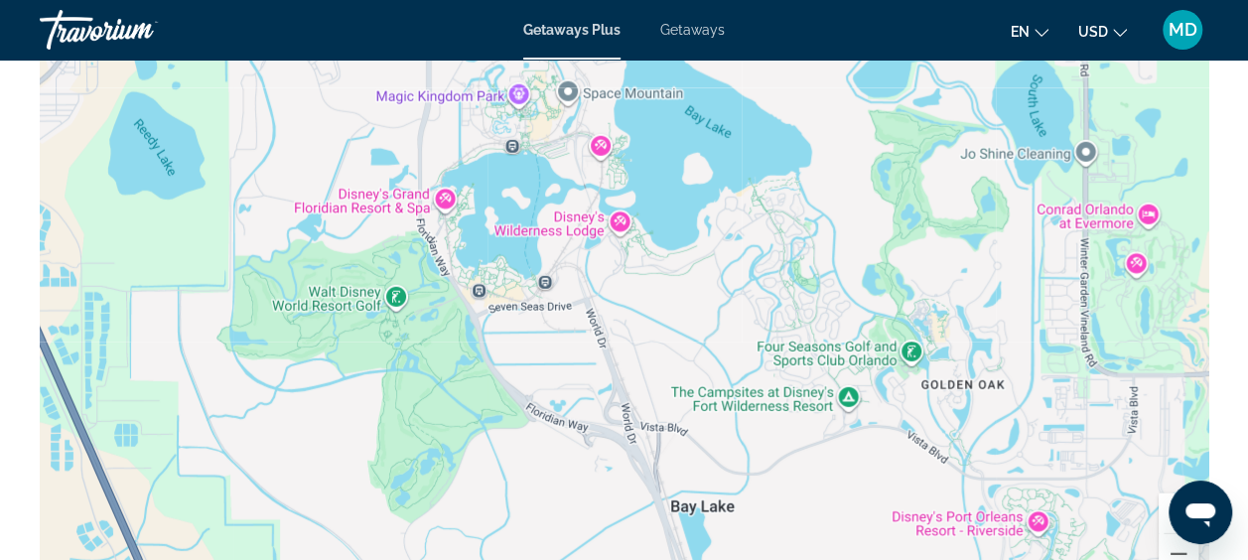
drag, startPoint x: 591, startPoint y: 243, endPoint x: 616, endPoint y: 304, distance: 65.5
click at [616, 304] on div "Main content" at bounding box center [624, 300] width 1169 height 596
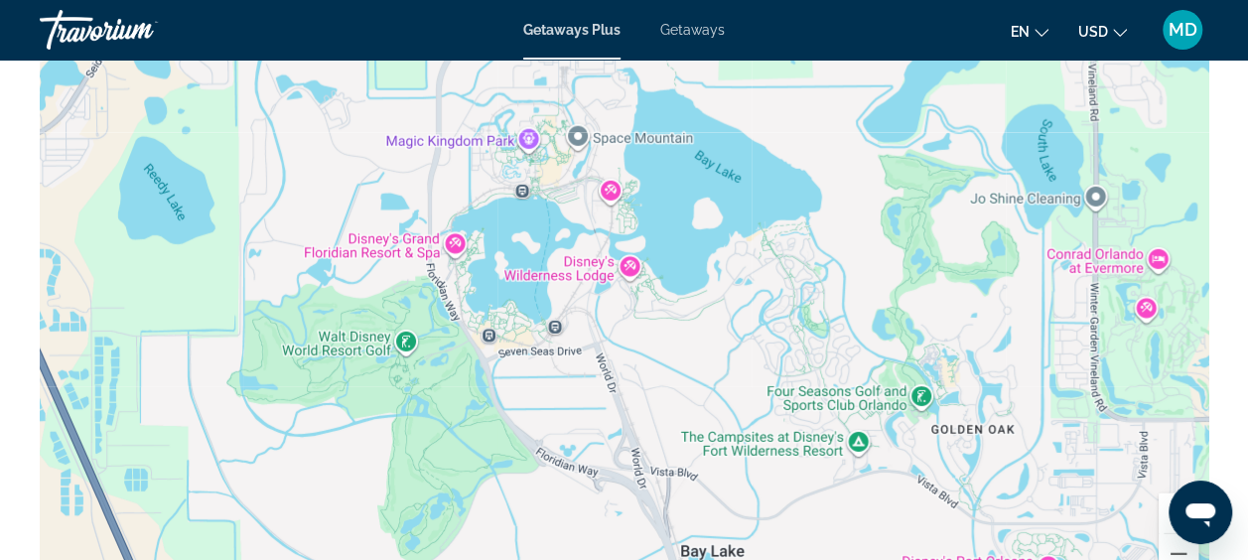
drag, startPoint x: 616, startPoint y: 305, endPoint x: 630, endPoint y: 347, distance: 44.0
click at [630, 347] on div "Main content" at bounding box center [624, 300] width 1169 height 596
click at [632, 232] on div "Main content" at bounding box center [624, 300] width 1169 height 596
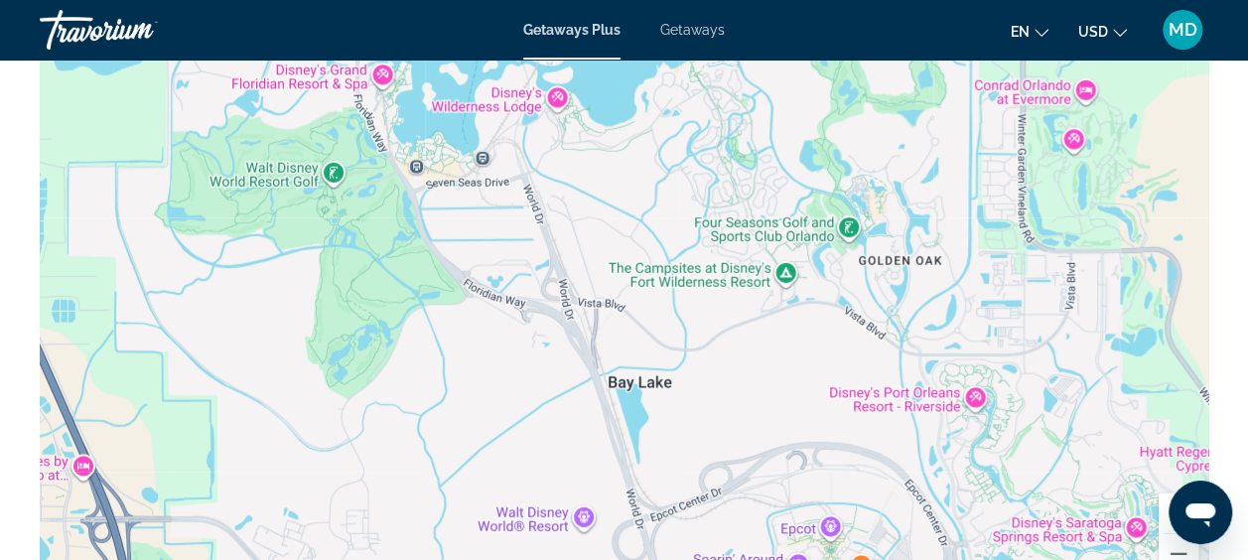
drag, startPoint x: 630, startPoint y: 228, endPoint x: 566, endPoint y: 61, distance: 179.4
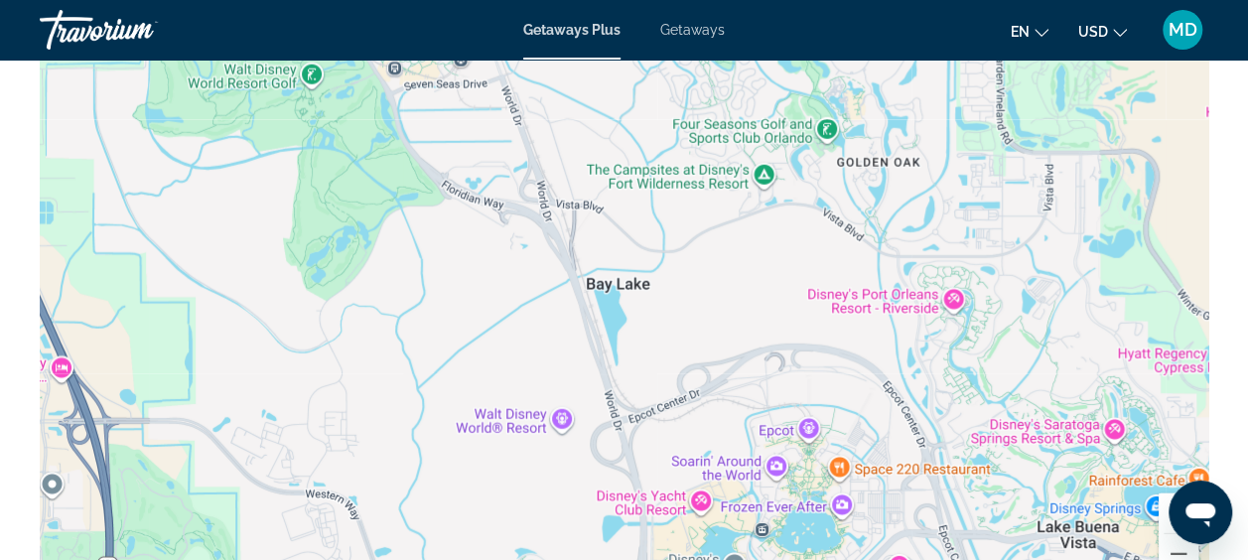
drag, startPoint x: 739, startPoint y: 270, endPoint x: 631, endPoint y: 13, distance: 278.6
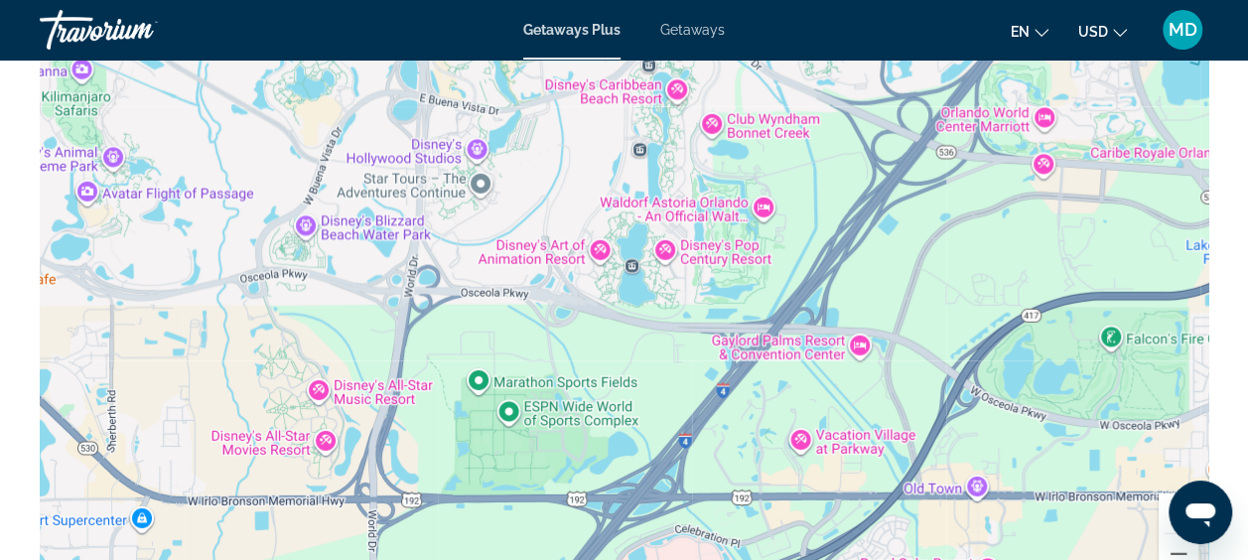
drag
click at [619, 66] on div "To activate drag with keyboard, press Alt + Enter. Once in keyboard drag state,…" at bounding box center [624, 300] width 1169 height 596
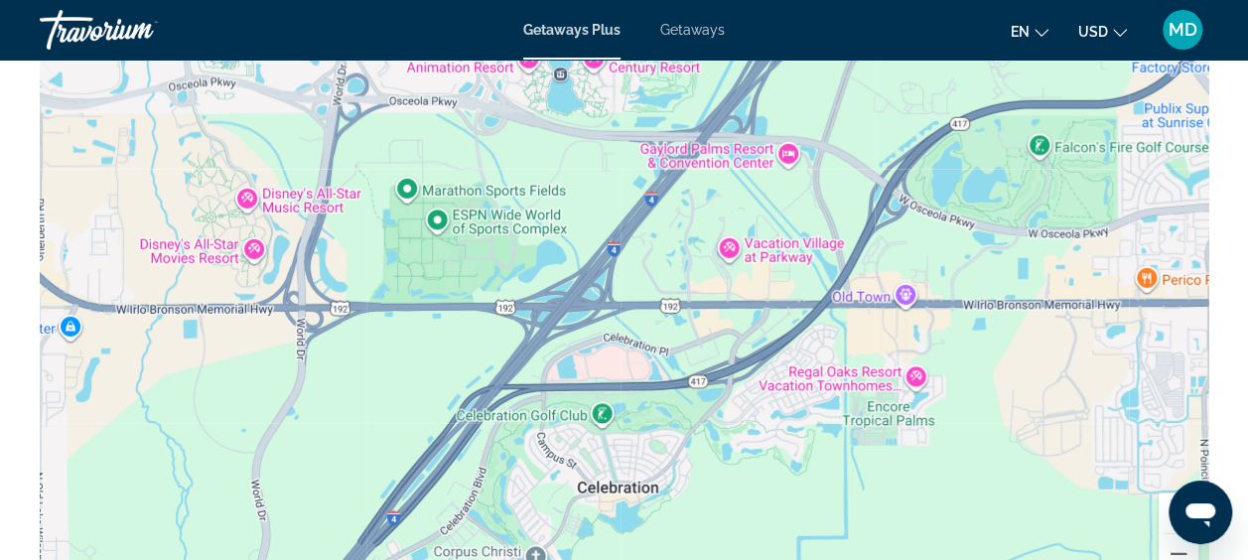
click at [772, 160] on div "To activate drag with keyboard, press Alt + Enter. Once in keyboard drag state,…" at bounding box center [624, 300] width 1169 height 596
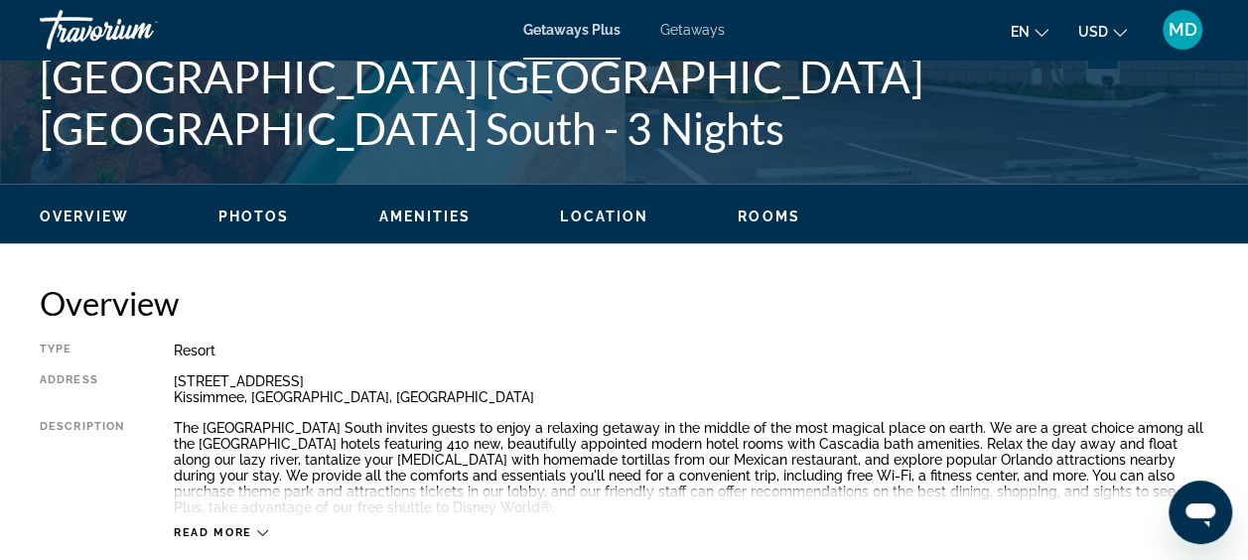
scroll to position [794, 0]
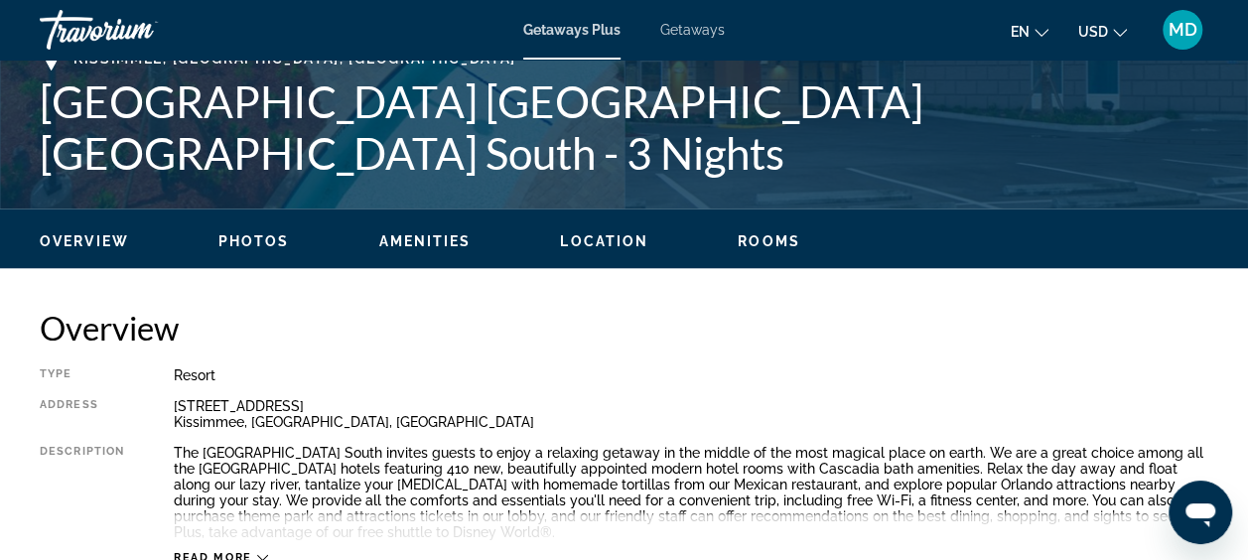
click at [757, 238] on span "Rooms" at bounding box center [769, 241] width 63 height 16
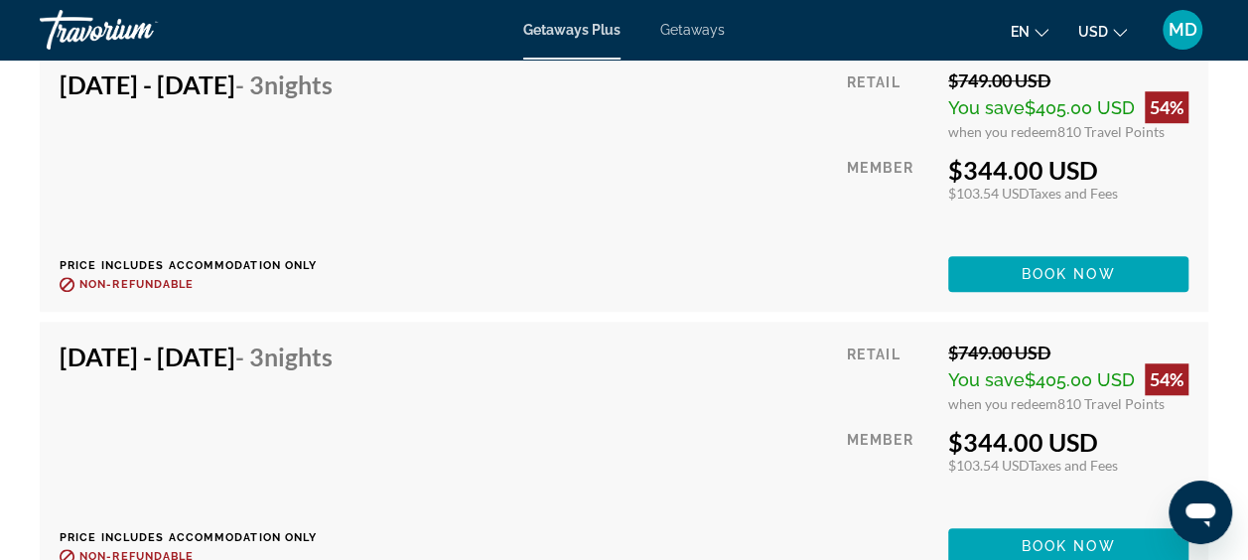
scroll to position [3994, 0]
